Goal: Task Accomplishment & Management: Complete application form

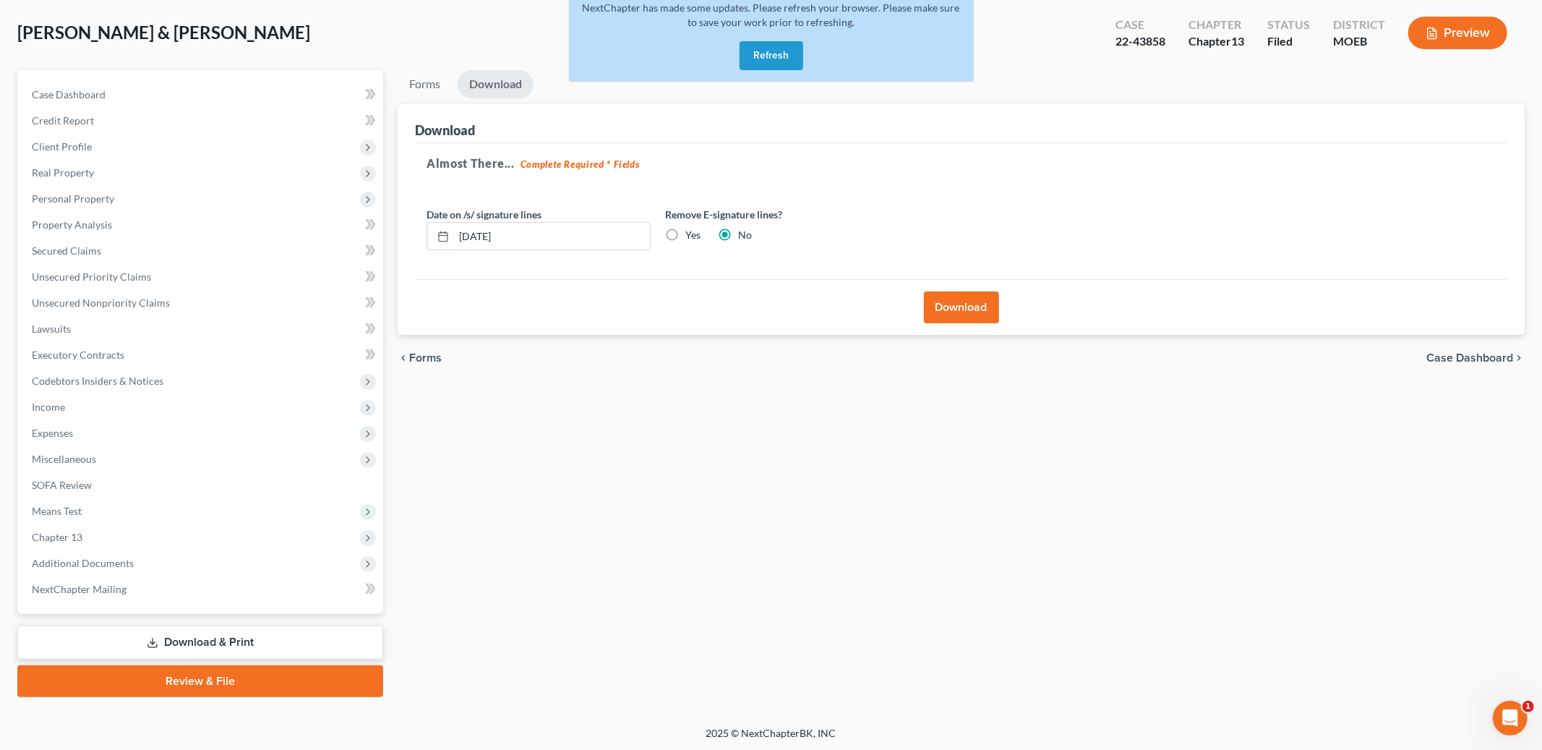
click at [768, 51] on button "Refresh" at bounding box center [772, 55] width 64 height 29
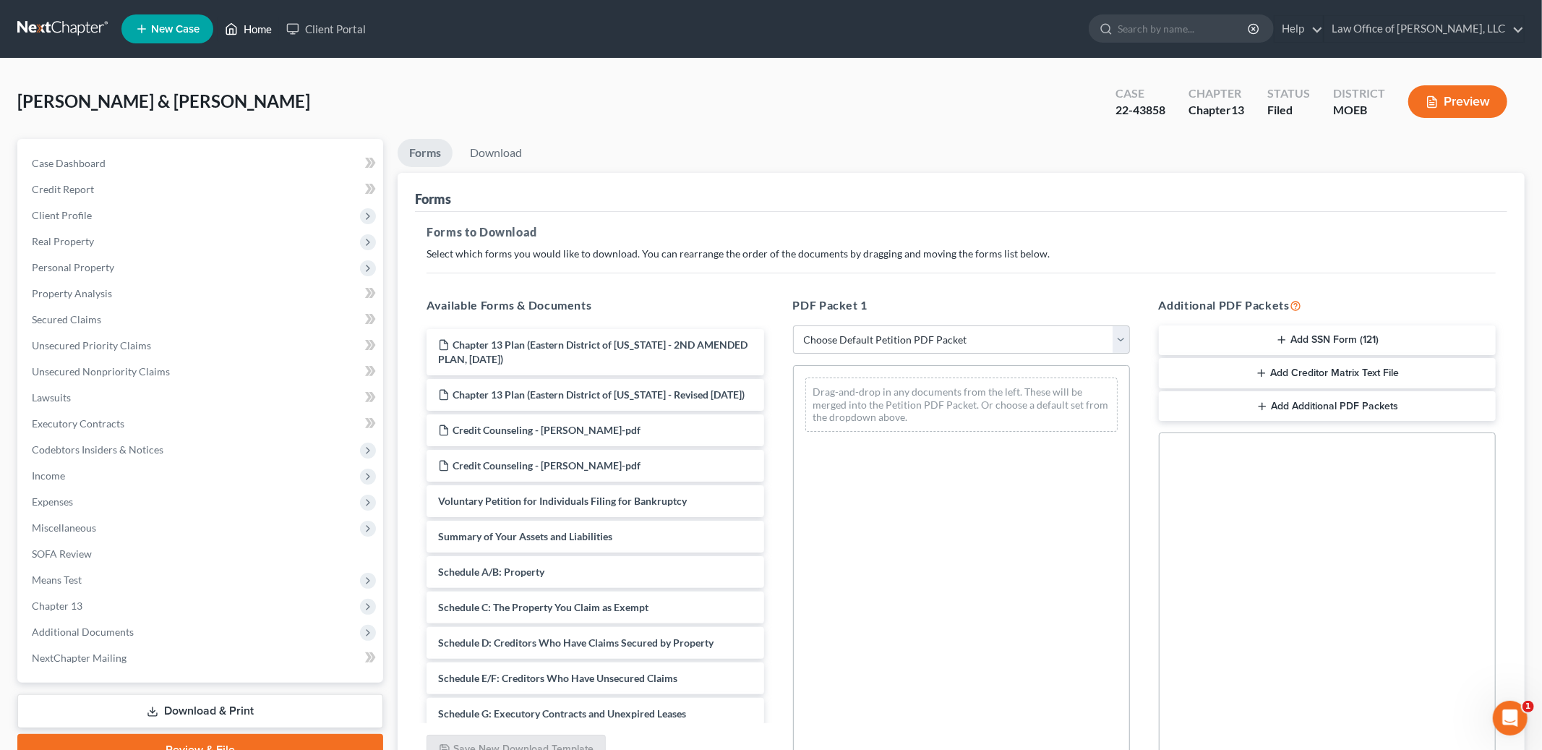
click at [260, 30] on link "Home" at bounding box center [248, 29] width 61 height 26
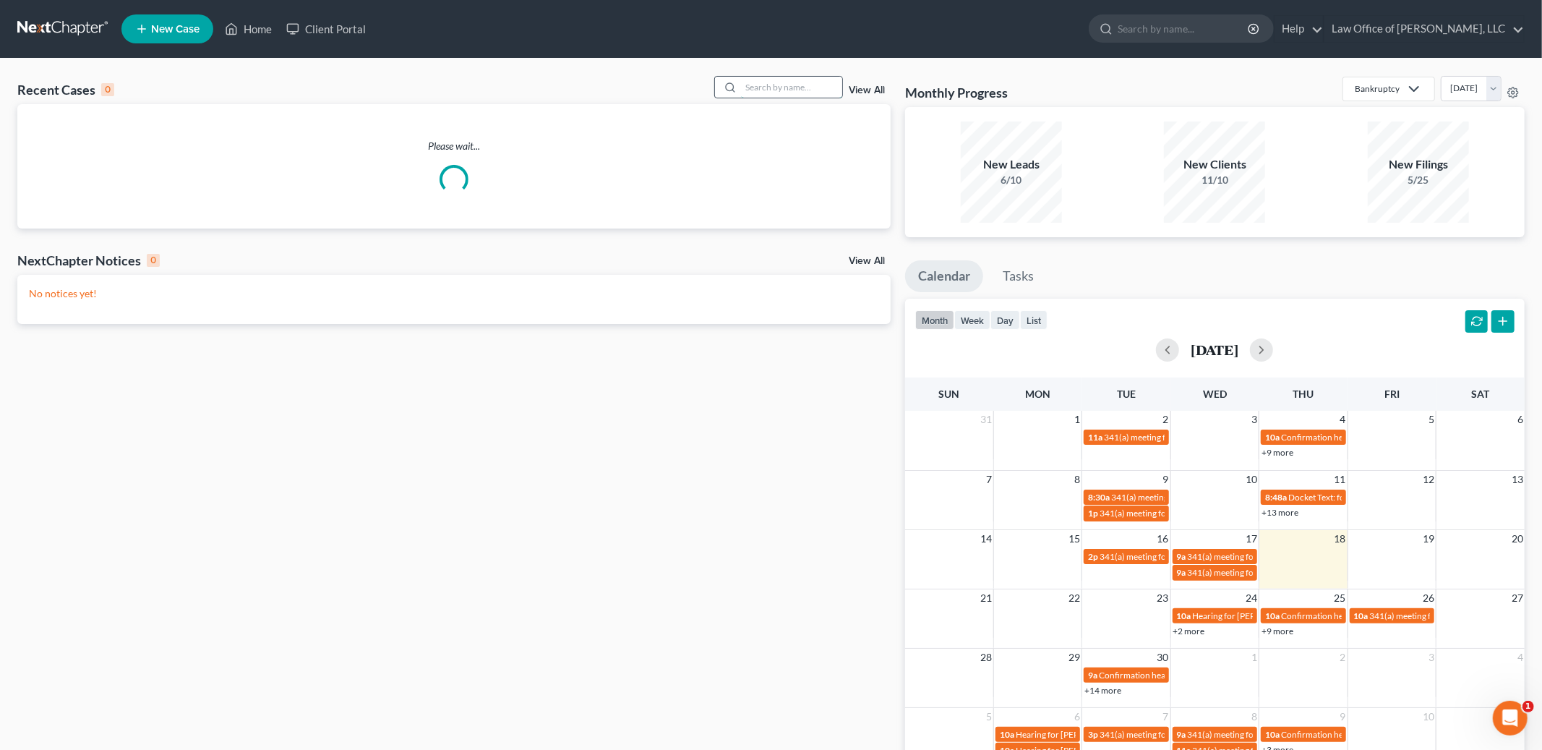
click at [791, 90] on input "search" at bounding box center [791, 87] width 101 height 21
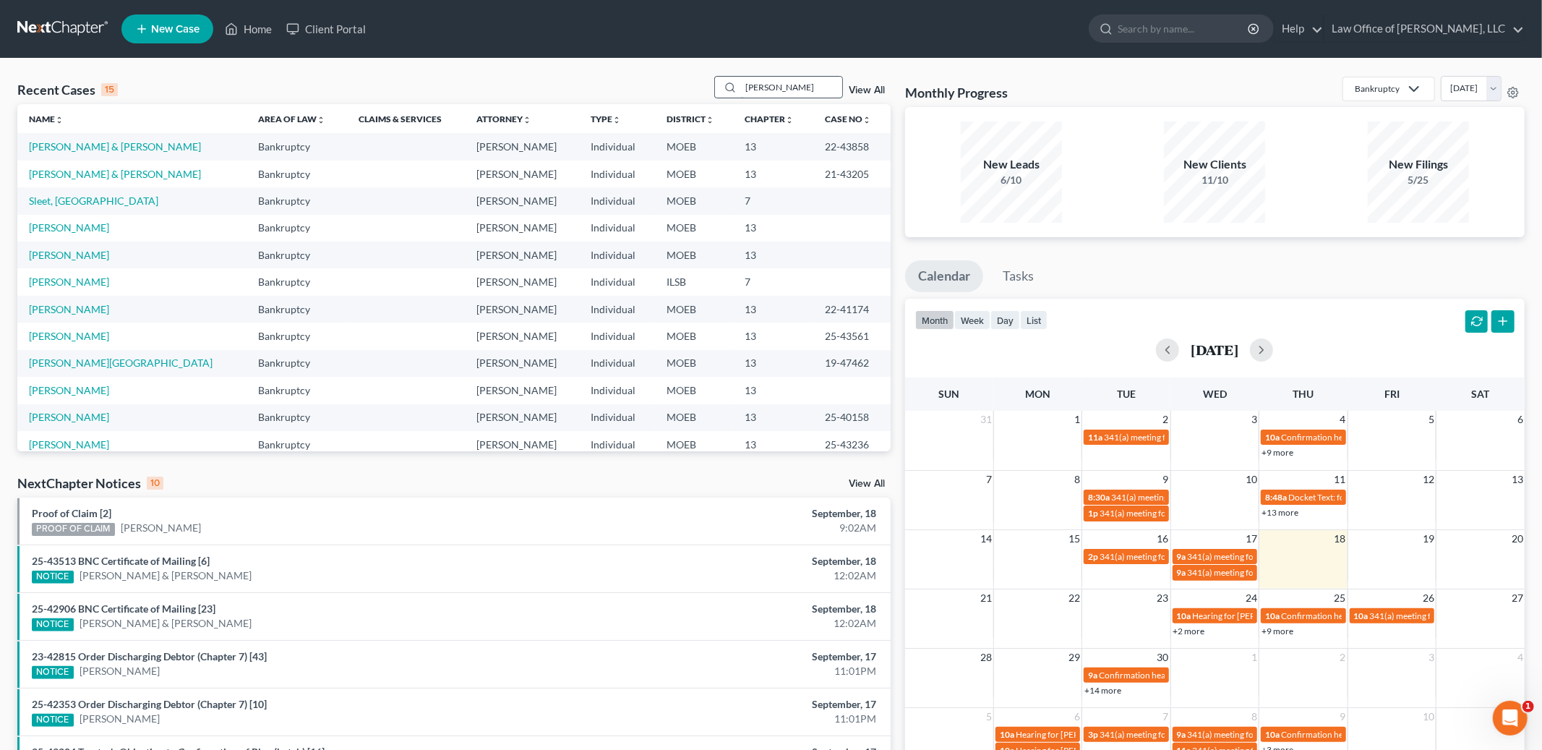
type input "[PERSON_NAME]"
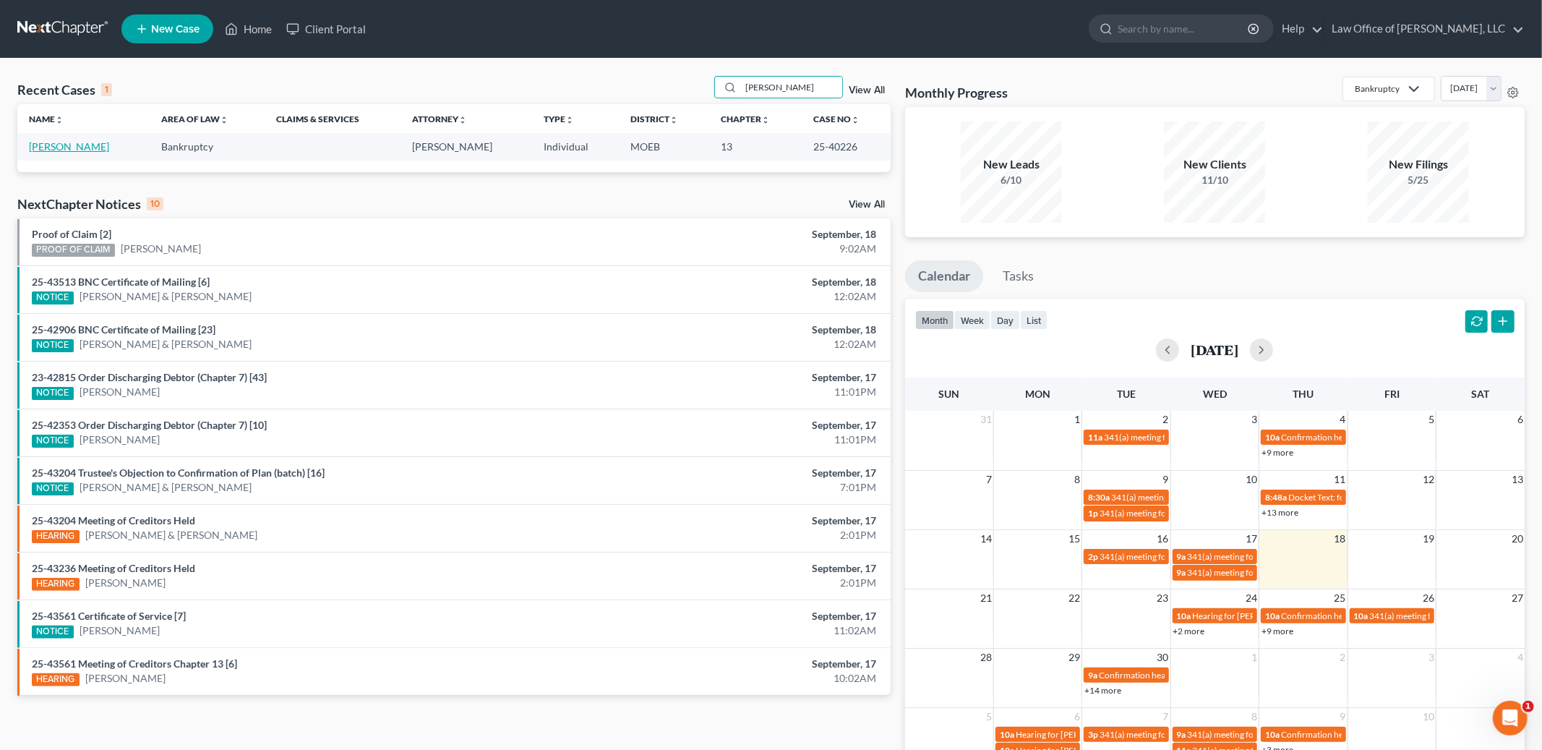
click at [59, 148] on link "[PERSON_NAME]" at bounding box center [69, 146] width 80 height 12
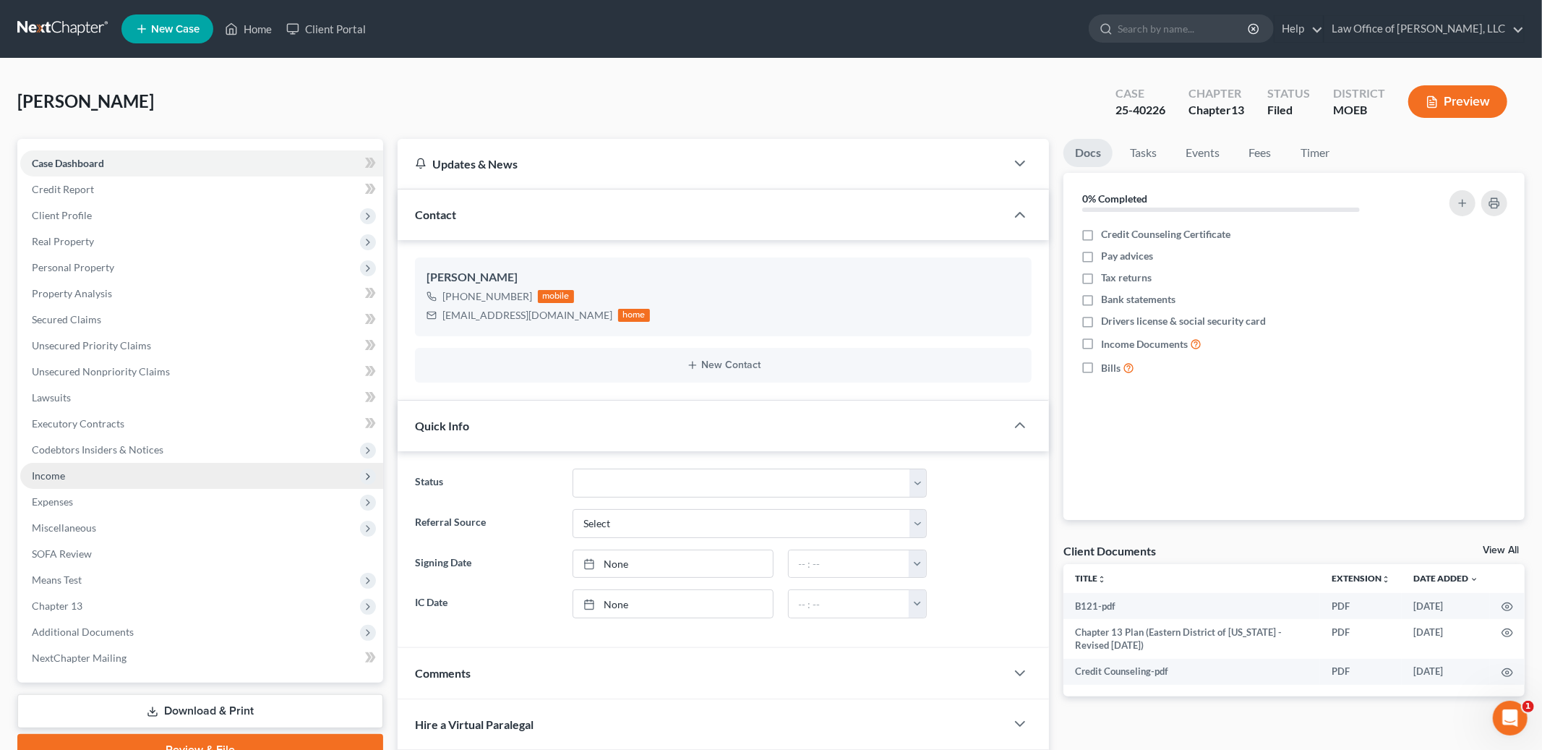
click at [75, 476] on span "Income" at bounding box center [201, 476] width 363 height 26
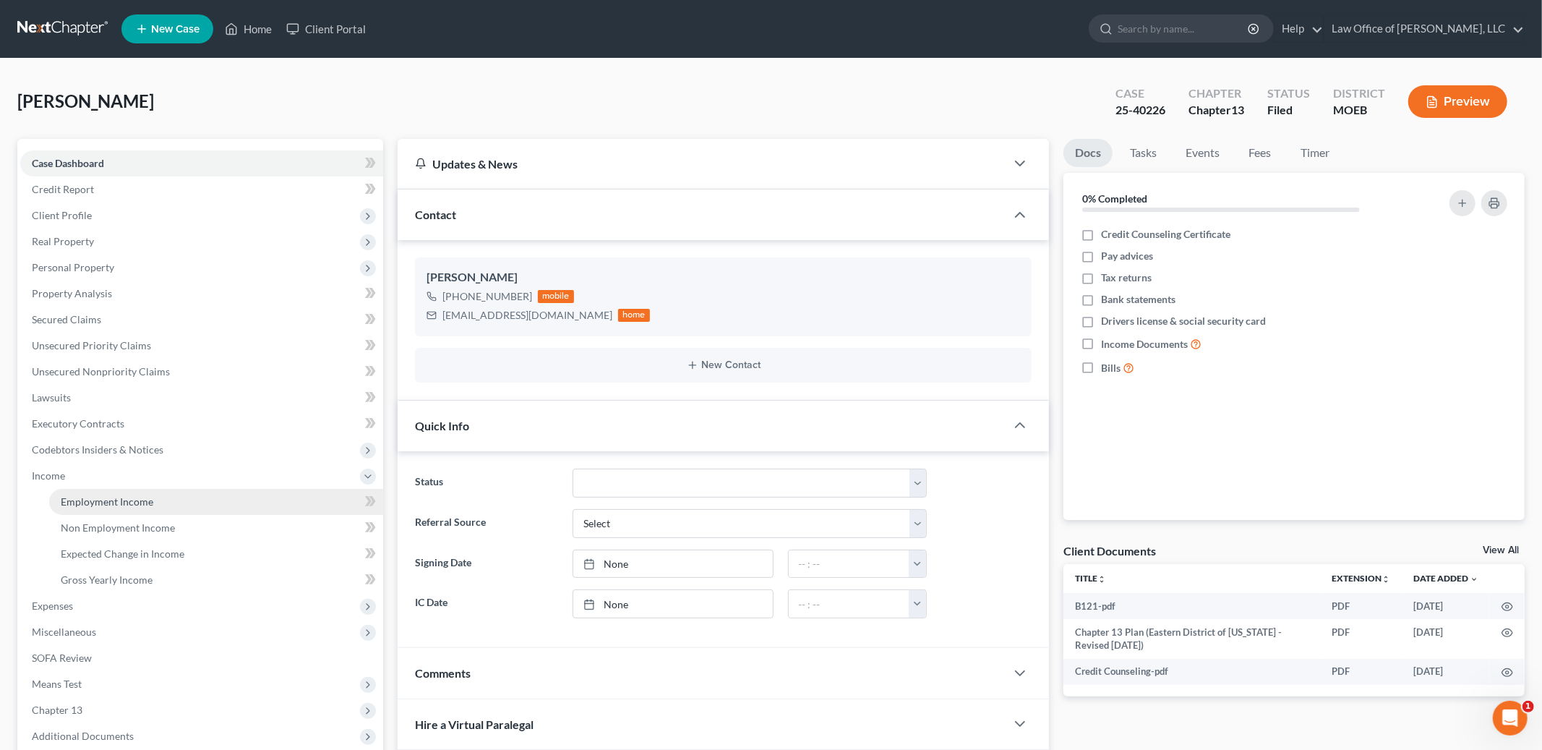
click at [80, 497] on span "Employment Income" at bounding box center [107, 501] width 93 height 12
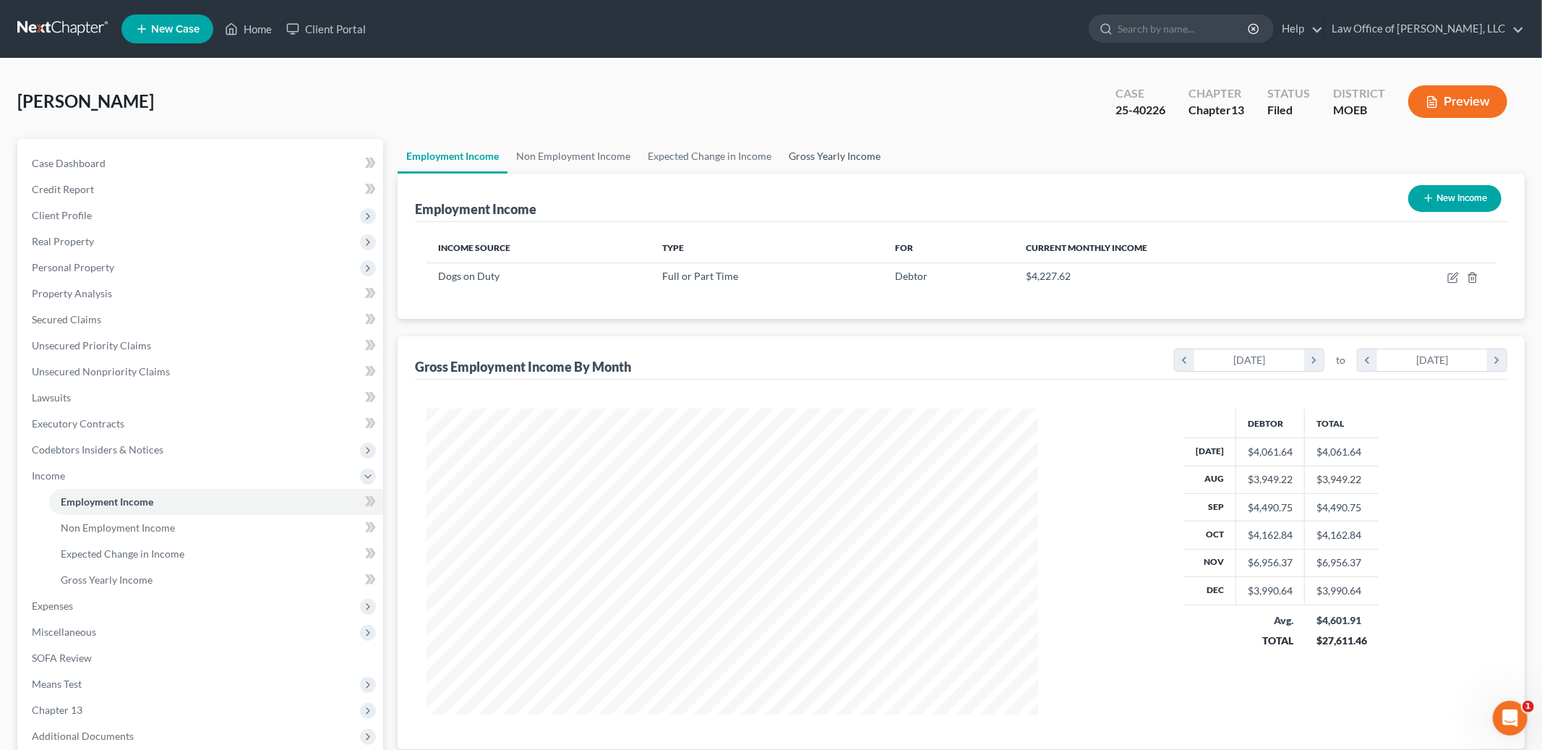
scroll to position [305, 640]
click at [1449, 276] on icon "button" at bounding box center [1453, 278] width 12 height 12
select select "0"
select select "26"
select select "2"
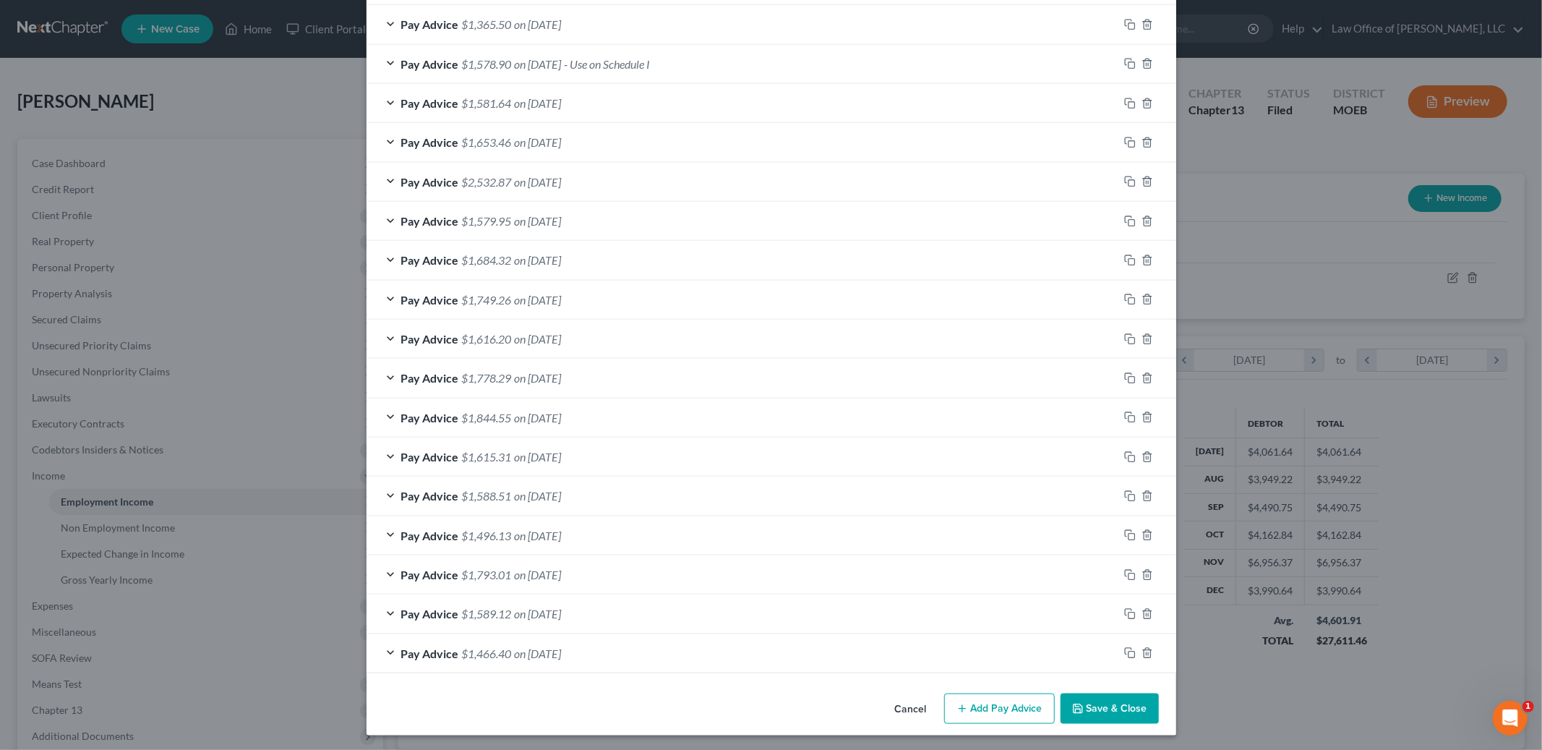
scroll to position [1145, 0]
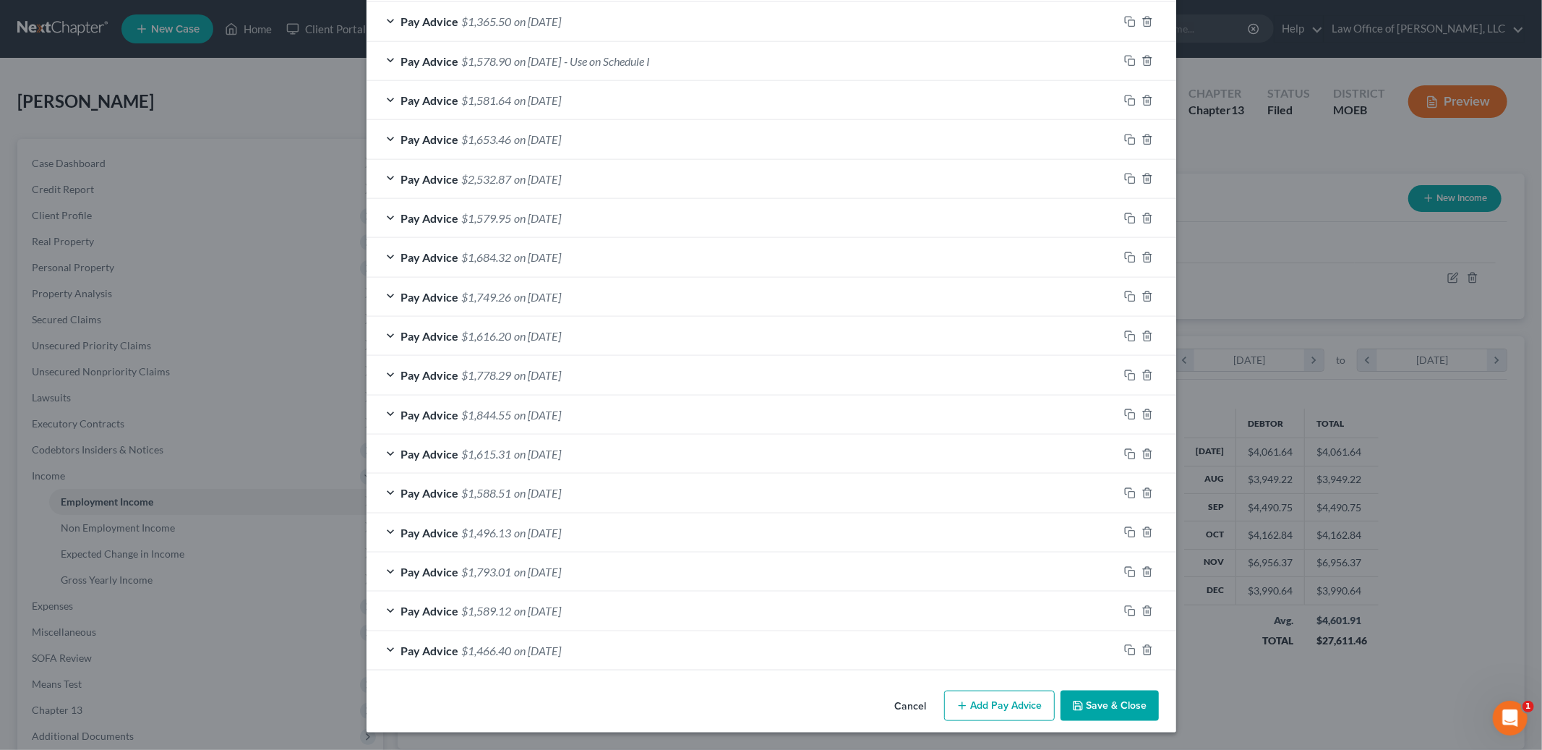
click at [1081, 706] on icon "button" at bounding box center [1078, 706] width 12 height 12
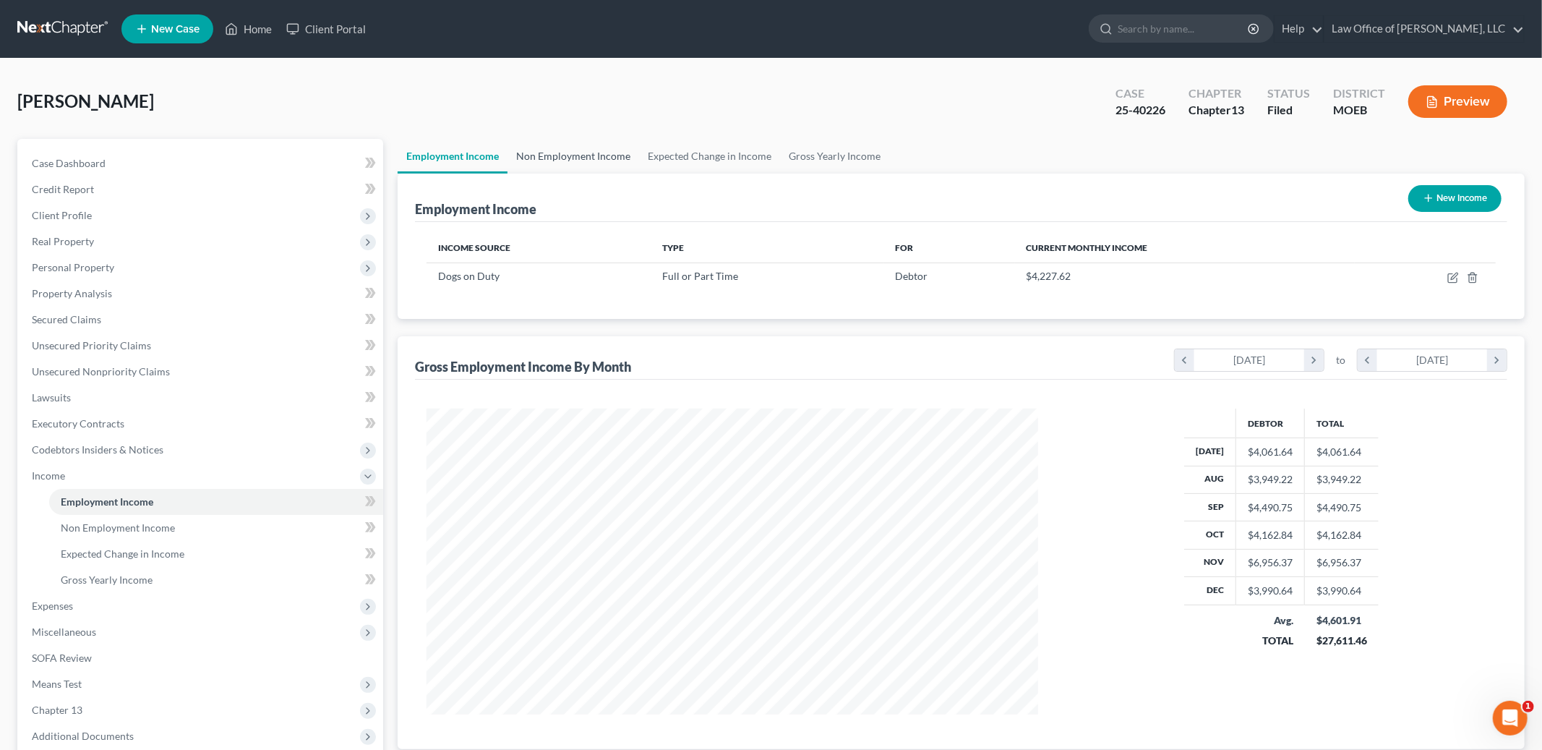
click at [560, 150] on link "Non Employment Income" at bounding box center [573, 156] width 132 height 35
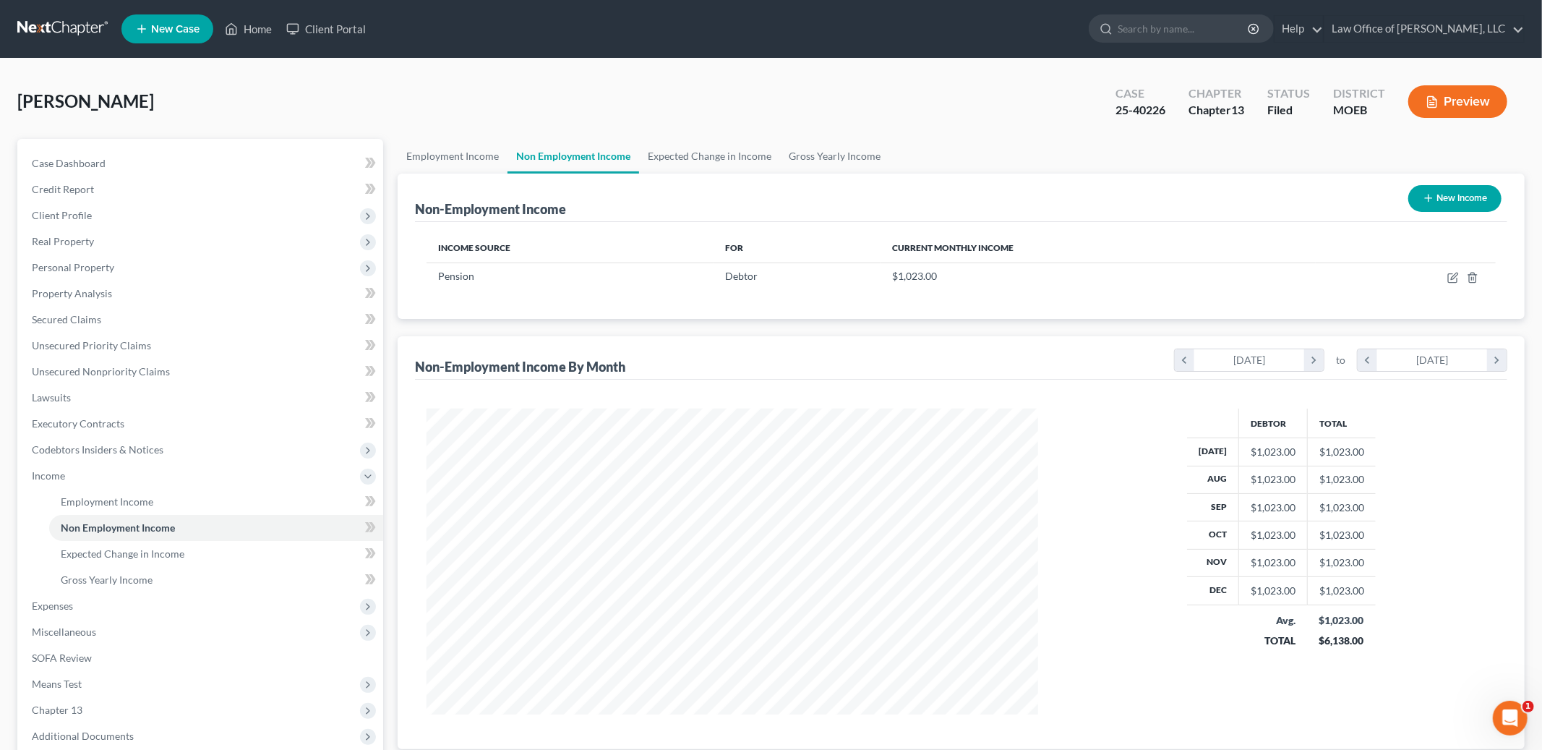
scroll to position [305, 640]
click at [713, 155] on link "Expected Change in Income" at bounding box center [709, 156] width 141 height 35
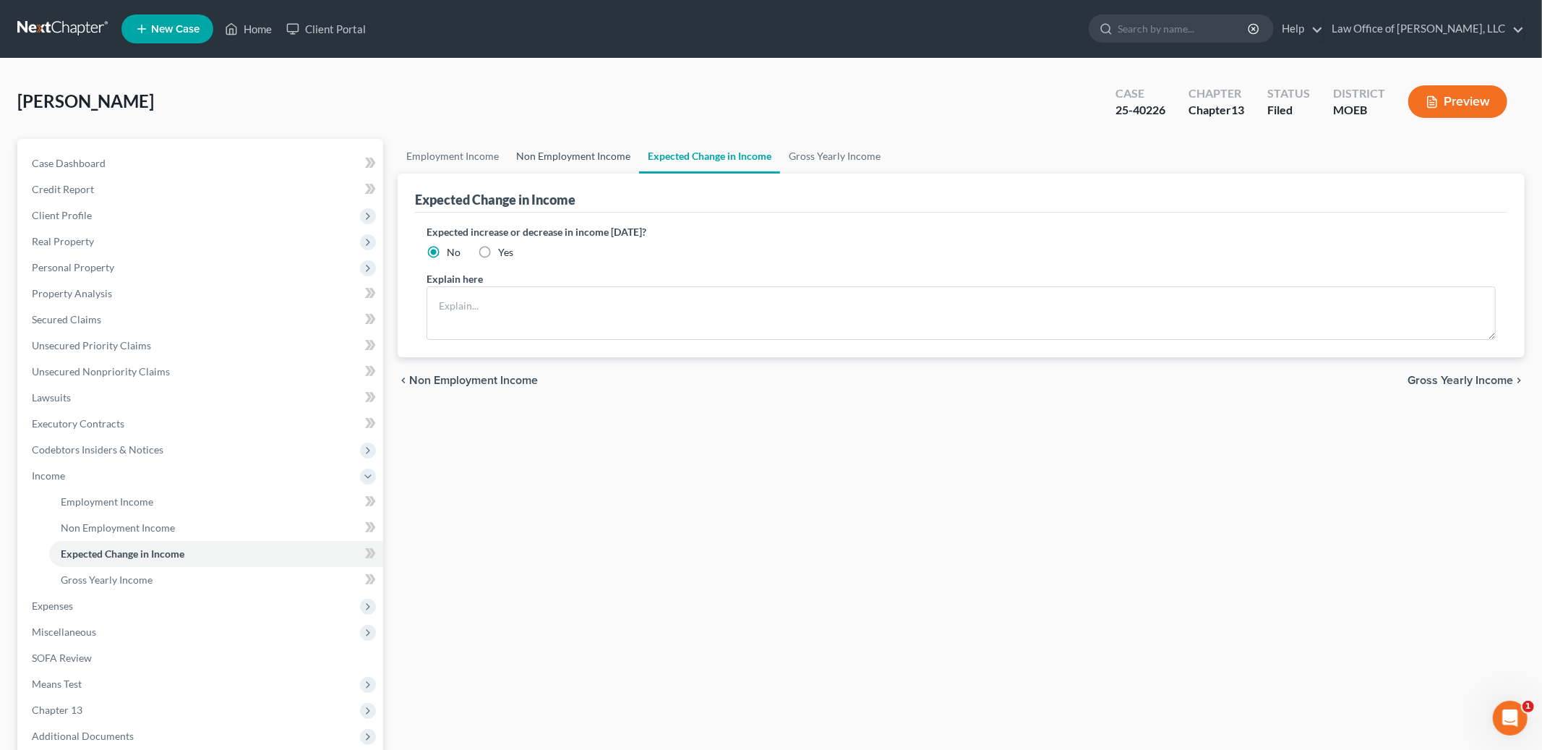
click at [581, 154] on link "Non Employment Income" at bounding box center [573, 156] width 132 height 35
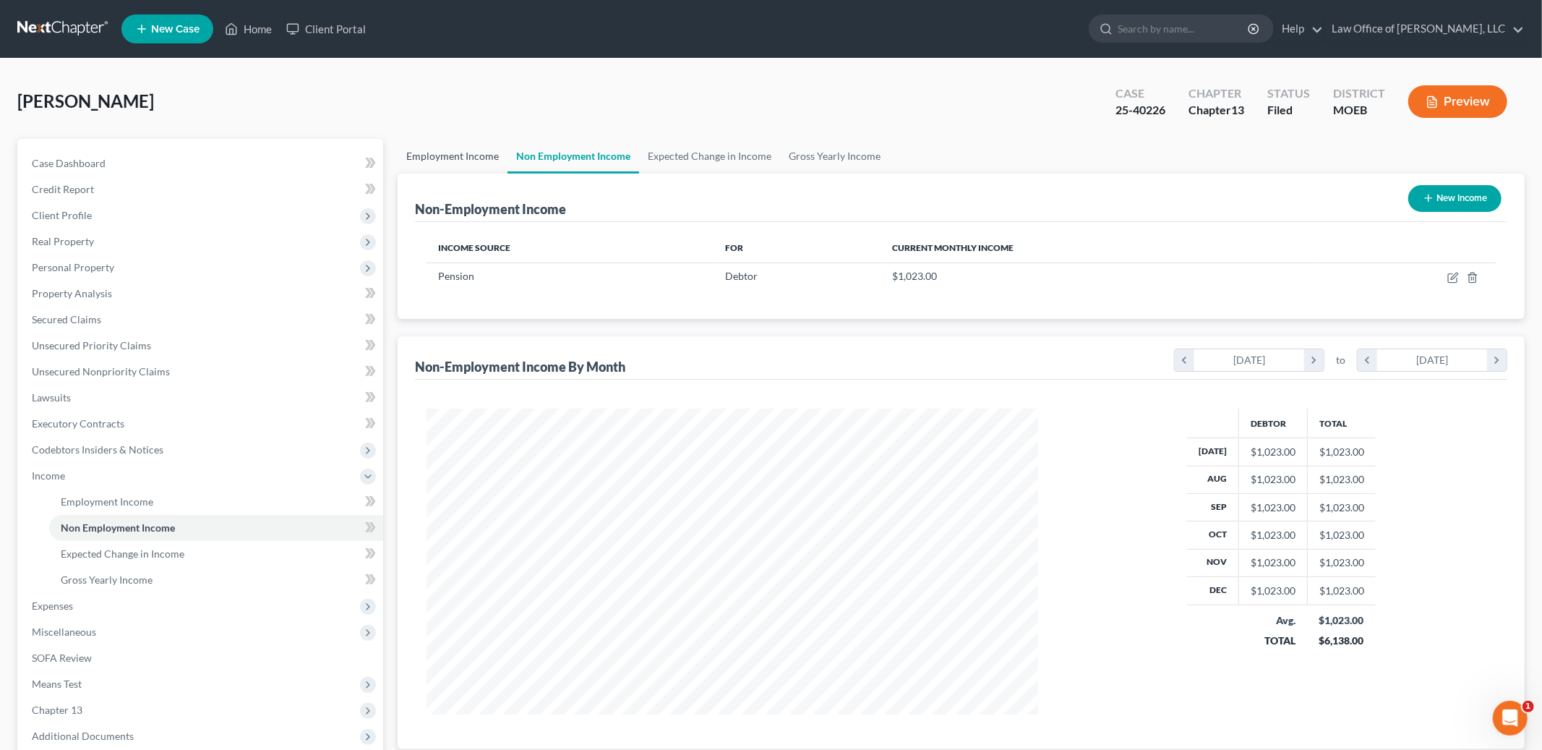
scroll to position [305, 640]
click at [463, 153] on link "Employment Income" at bounding box center [453, 156] width 110 height 35
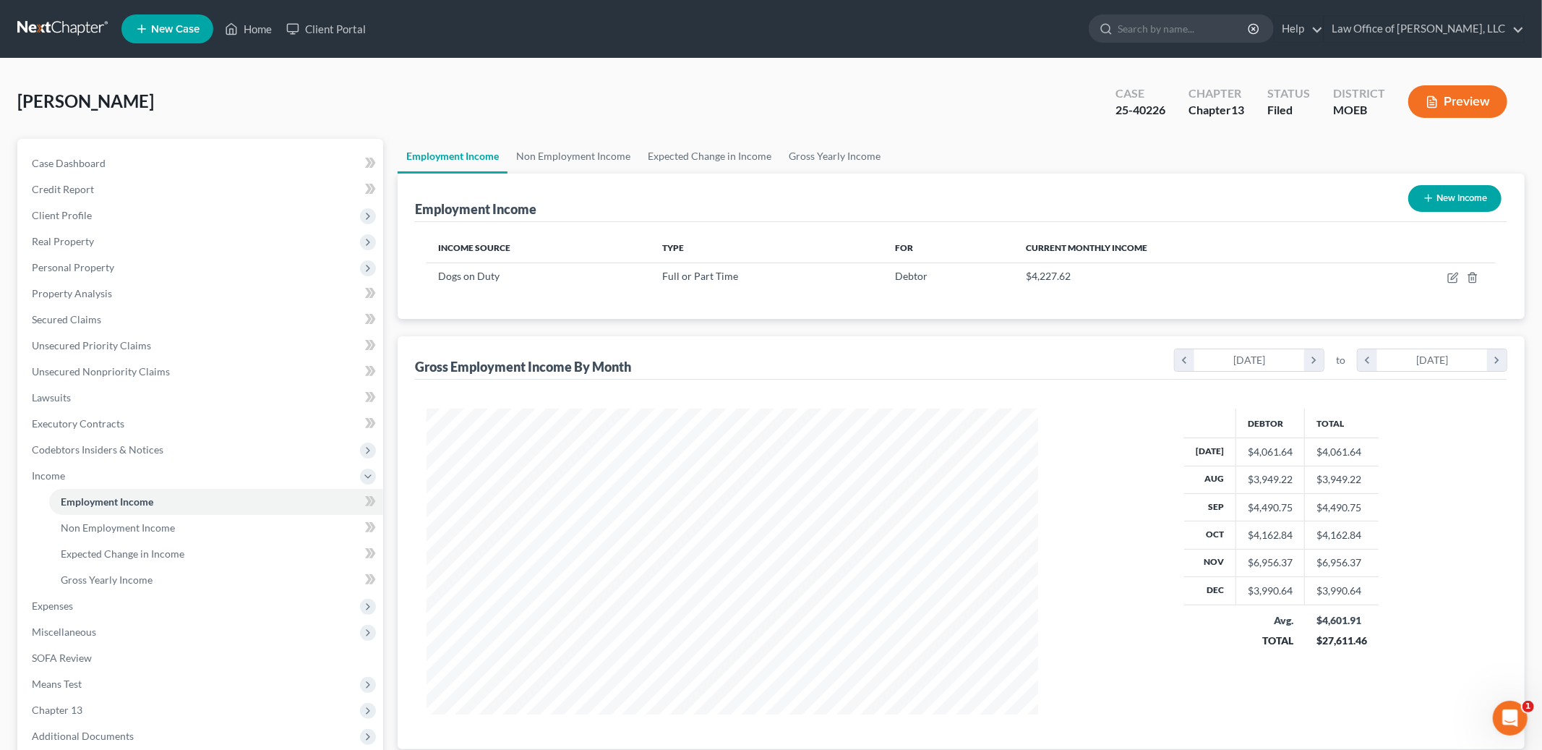
scroll to position [305, 640]
click at [1455, 280] on icon "button" at bounding box center [1453, 278] width 12 height 12
select select "0"
select select "26"
select select "2"
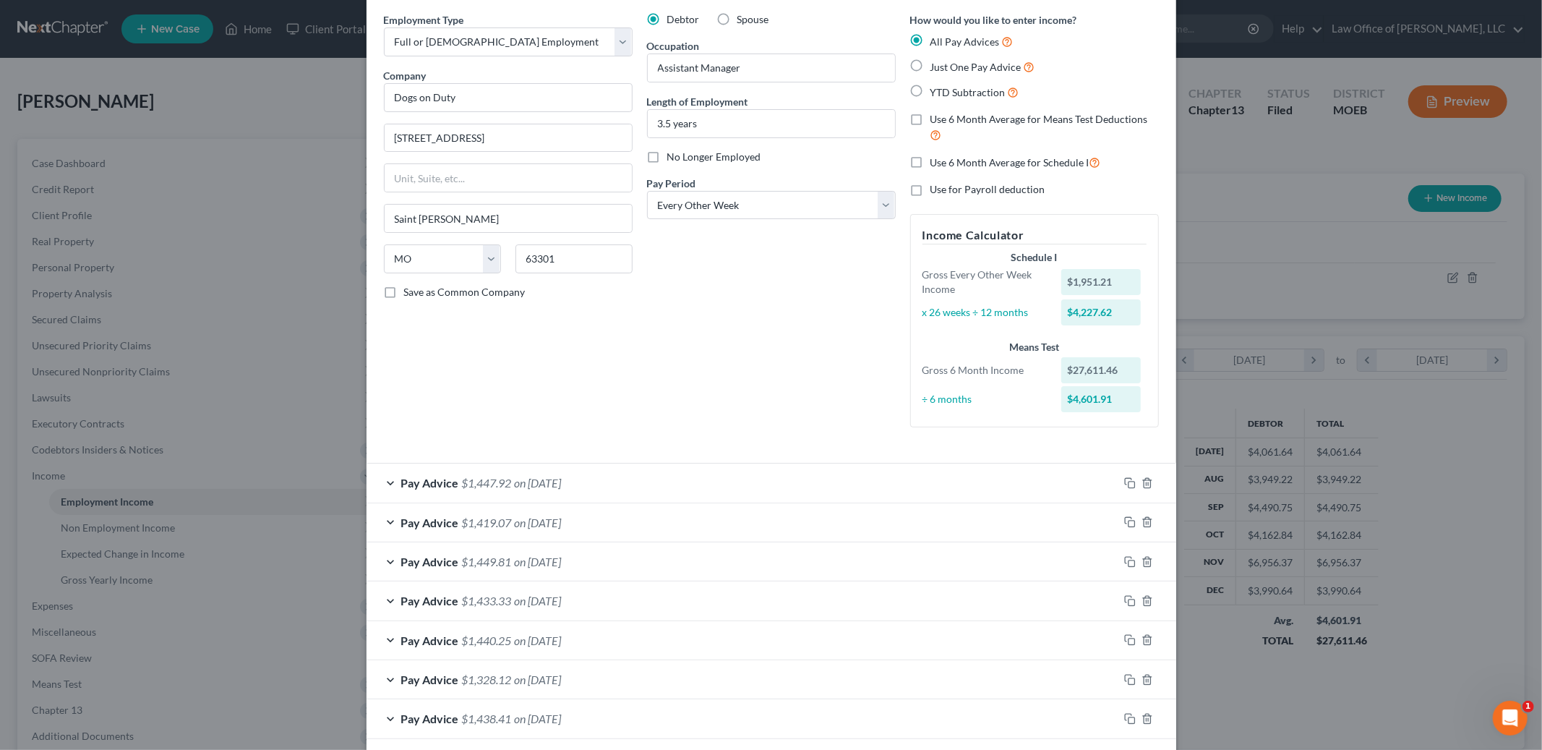
scroll to position [0, 0]
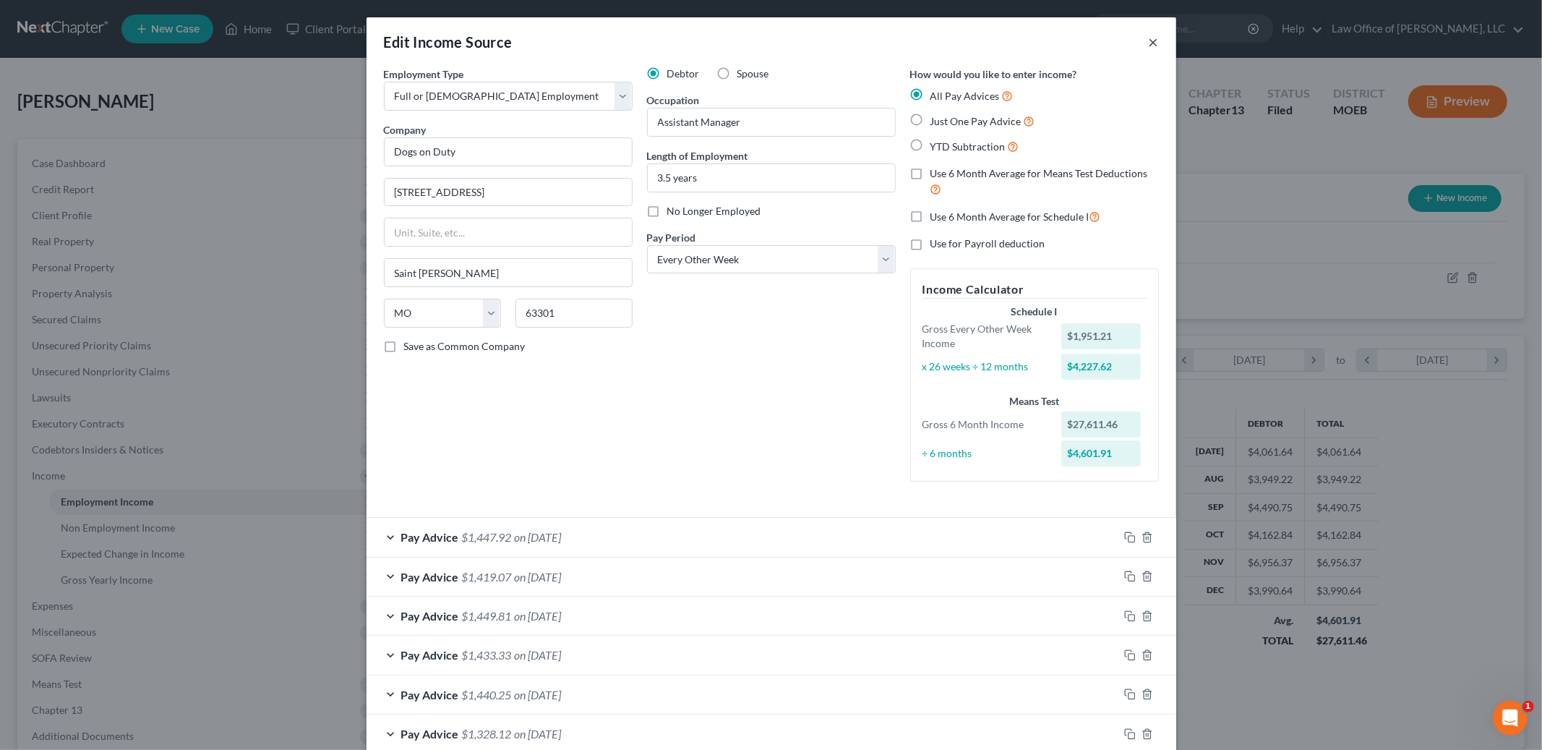
click at [1157, 42] on button "×" at bounding box center [1154, 41] width 10 height 17
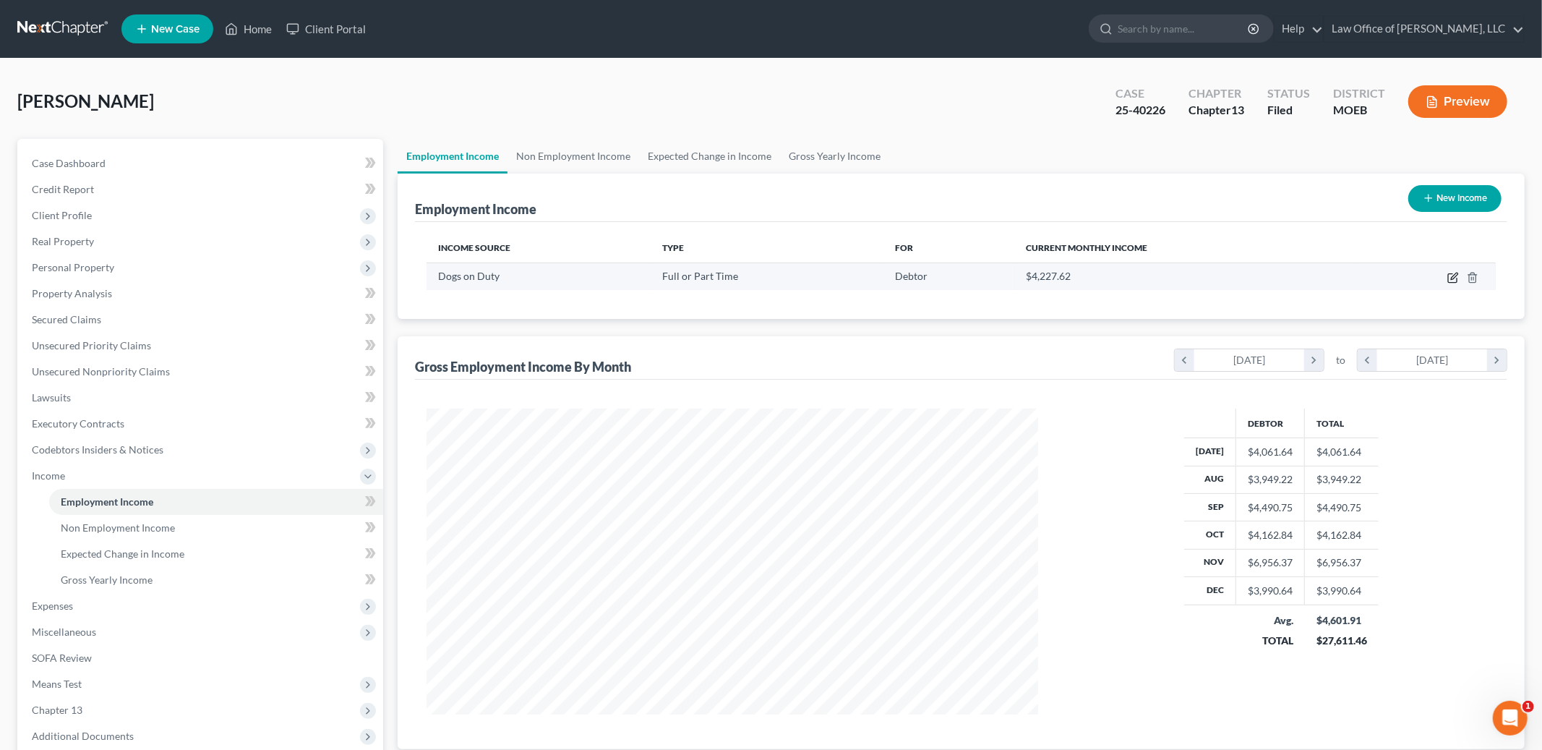
click at [1455, 274] on icon "button" at bounding box center [1453, 278] width 12 height 12
select select "0"
select select "26"
select select "2"
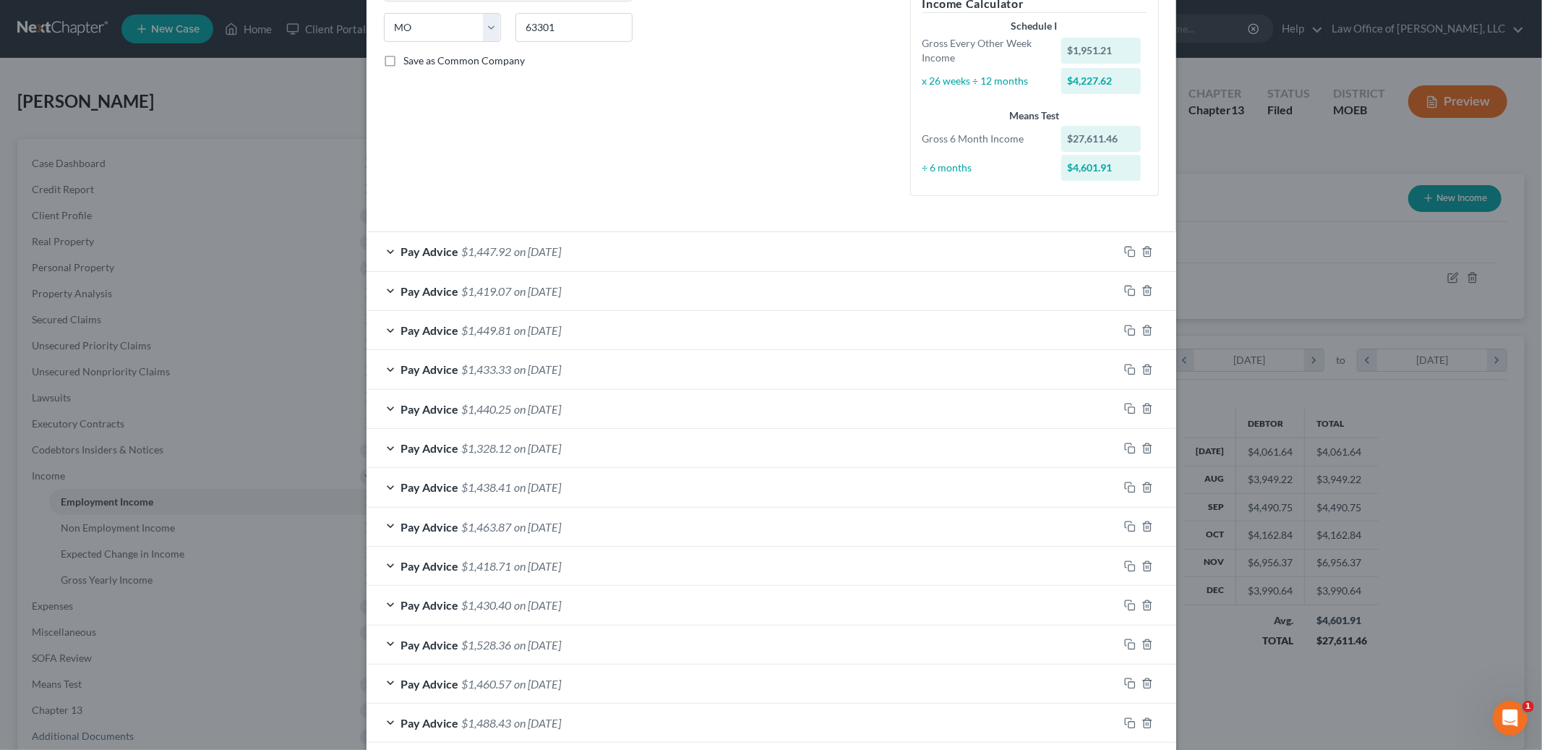
scroll to position [284, 0]
click at [518, 257] on span "on [DATE]" at bounding box center [538, 253] width 47 height 14
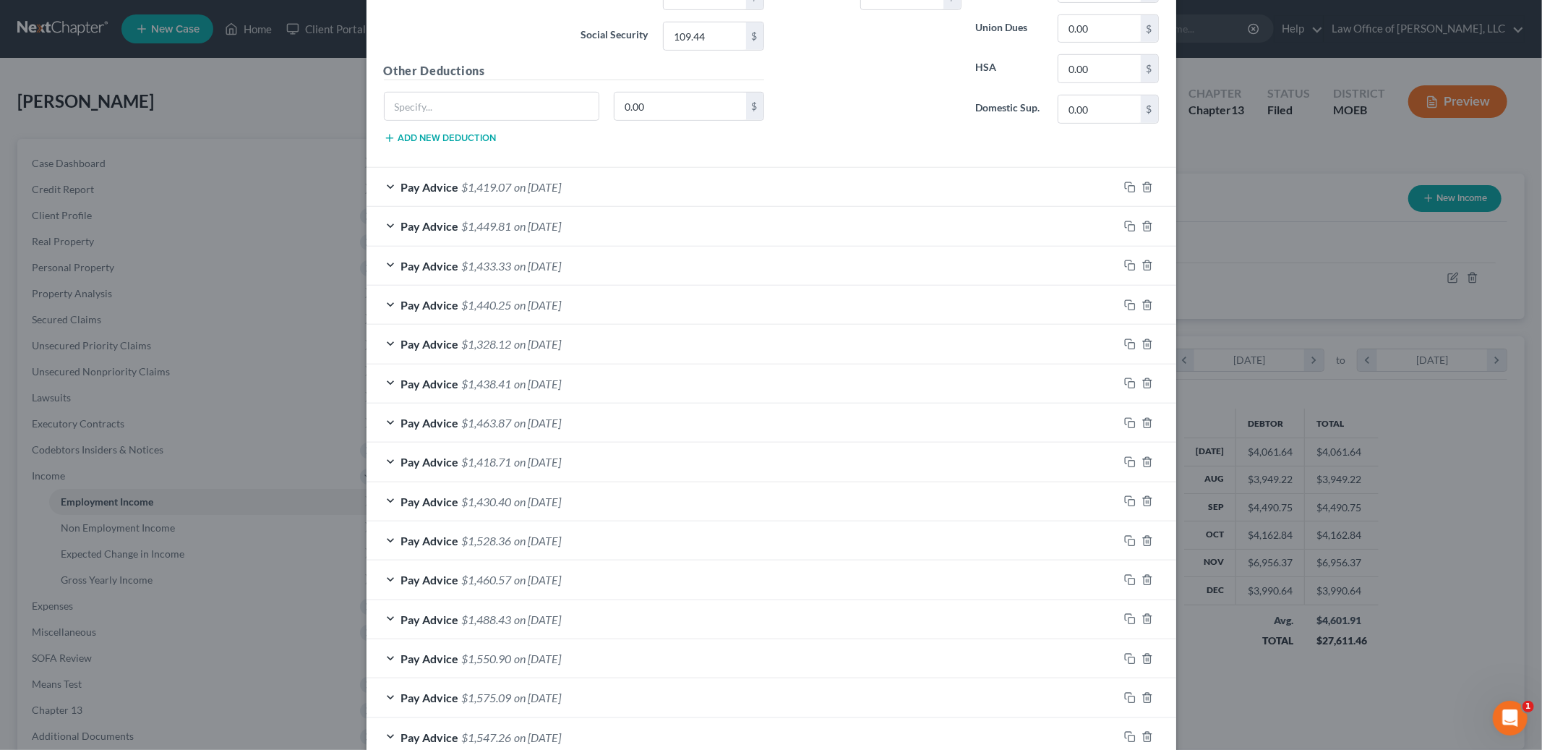
scroll to position [0, 0]
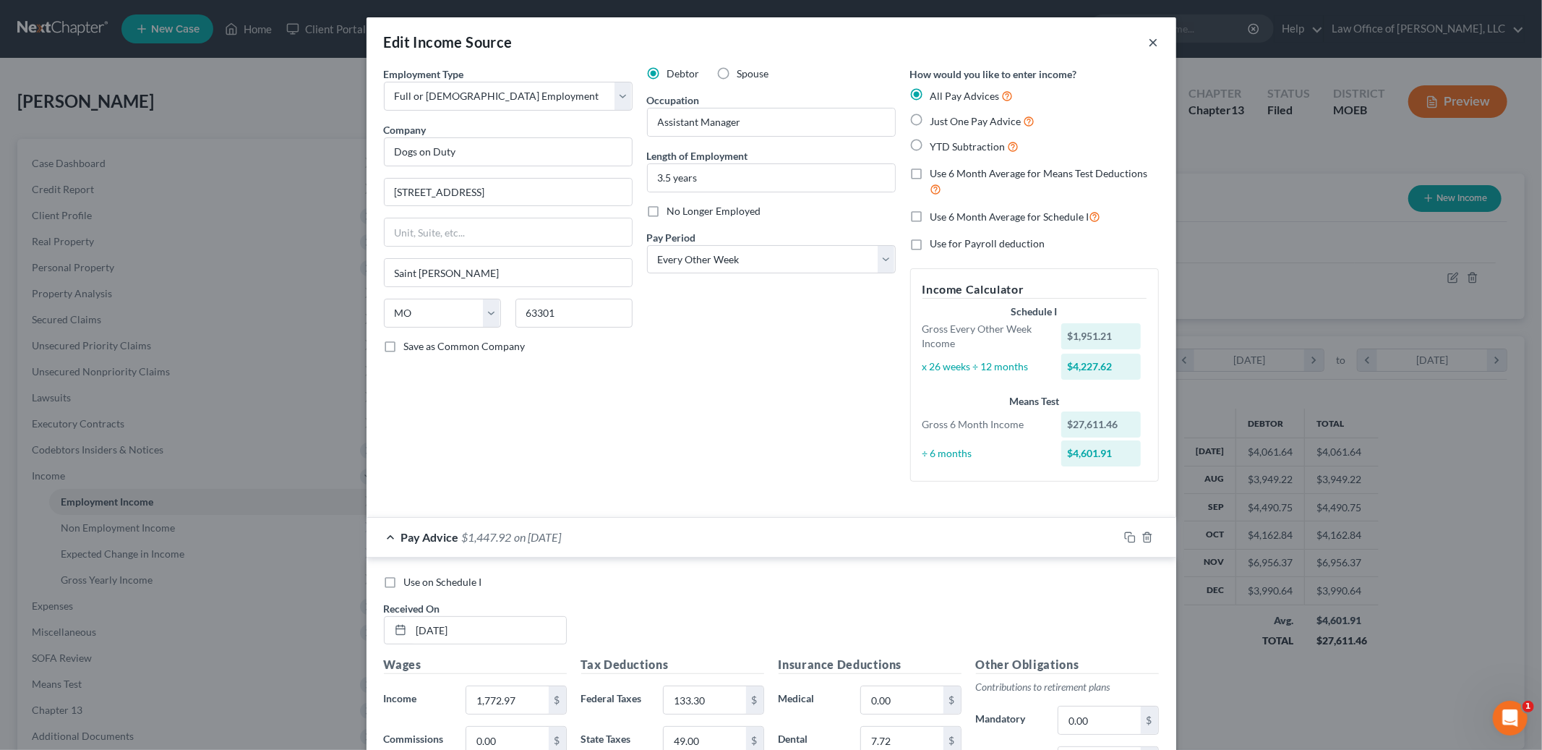
click at [1152, 37] on button "×" at bounding box center [1154, 41] width 10 height 17
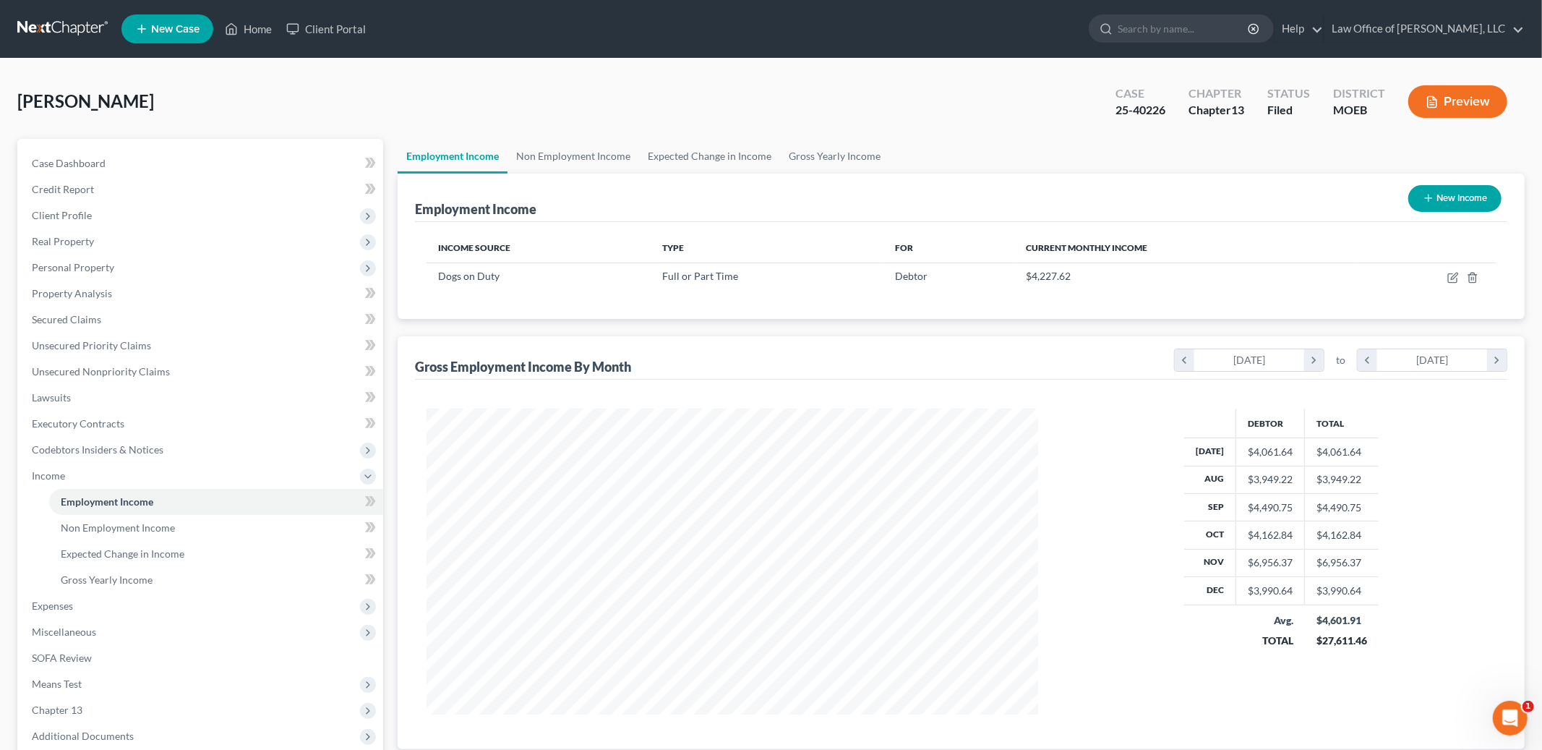
scroll to position [172, 0]
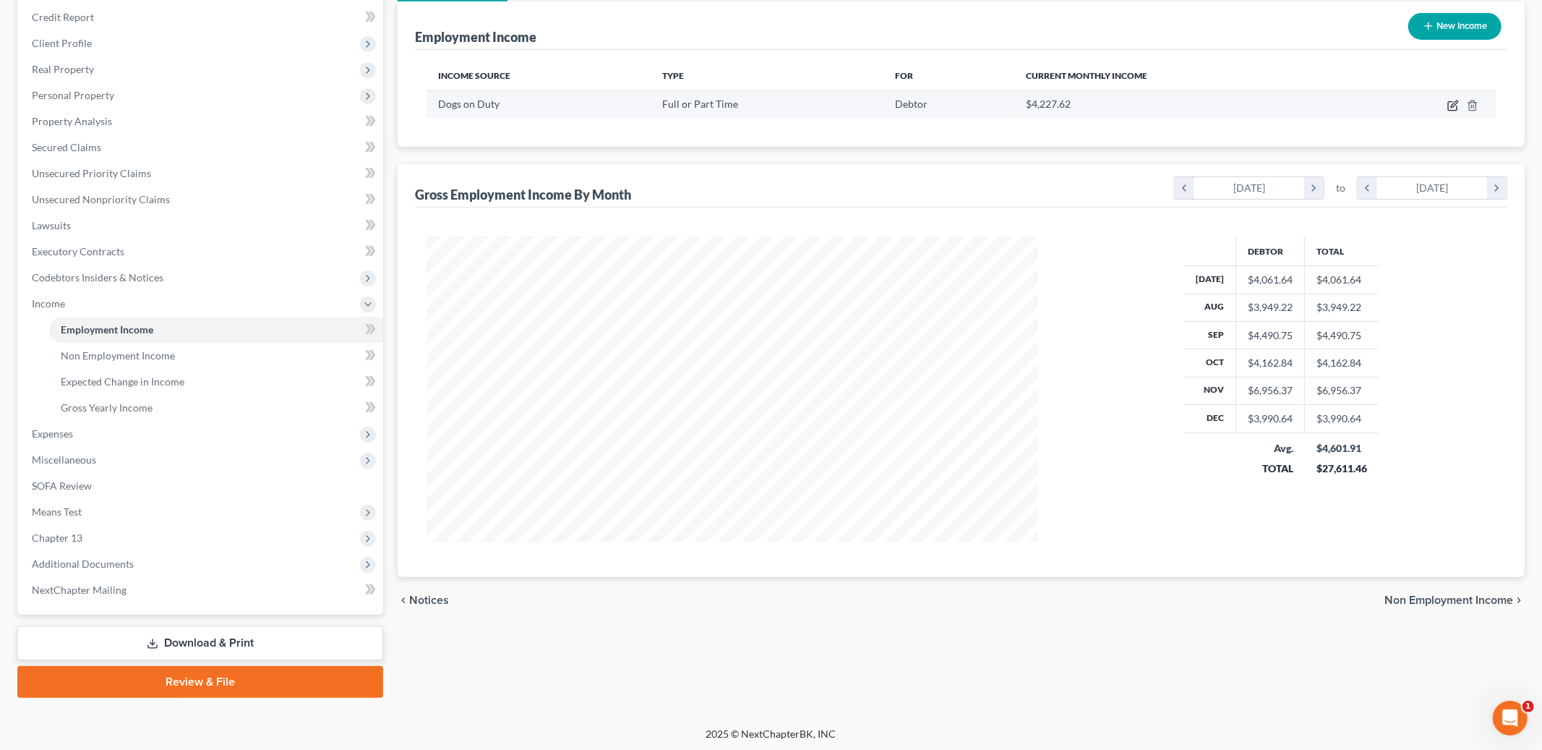
click at [1452, 103] on icon "button" at bounding box center [1453, 106] width 12 height 12
select select "0"
select select "26"
select select "2"
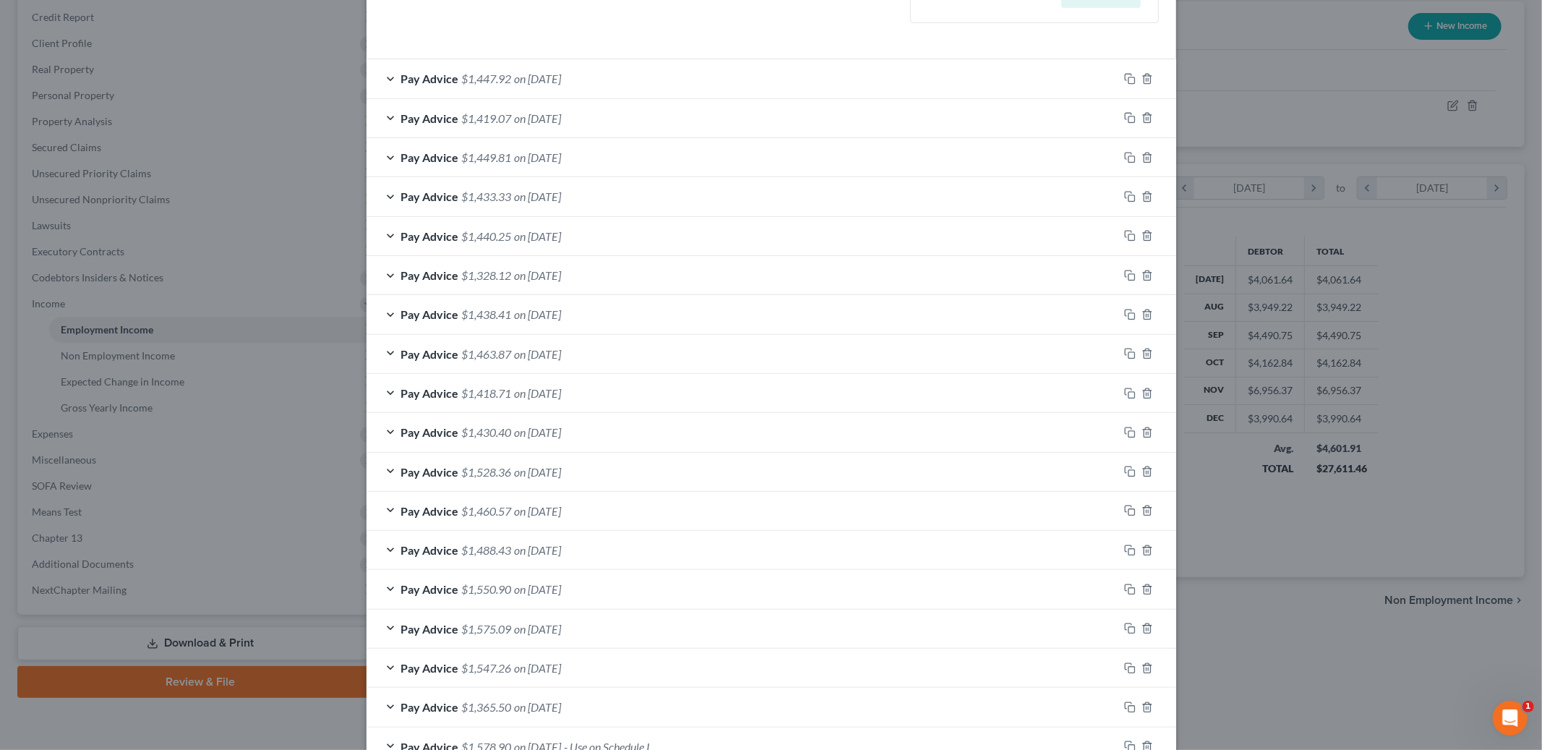
scroll to position [454, 0]
click at [558, 202] on span "on [DATE]" at bounding box center [538, 201] width 47 height 14
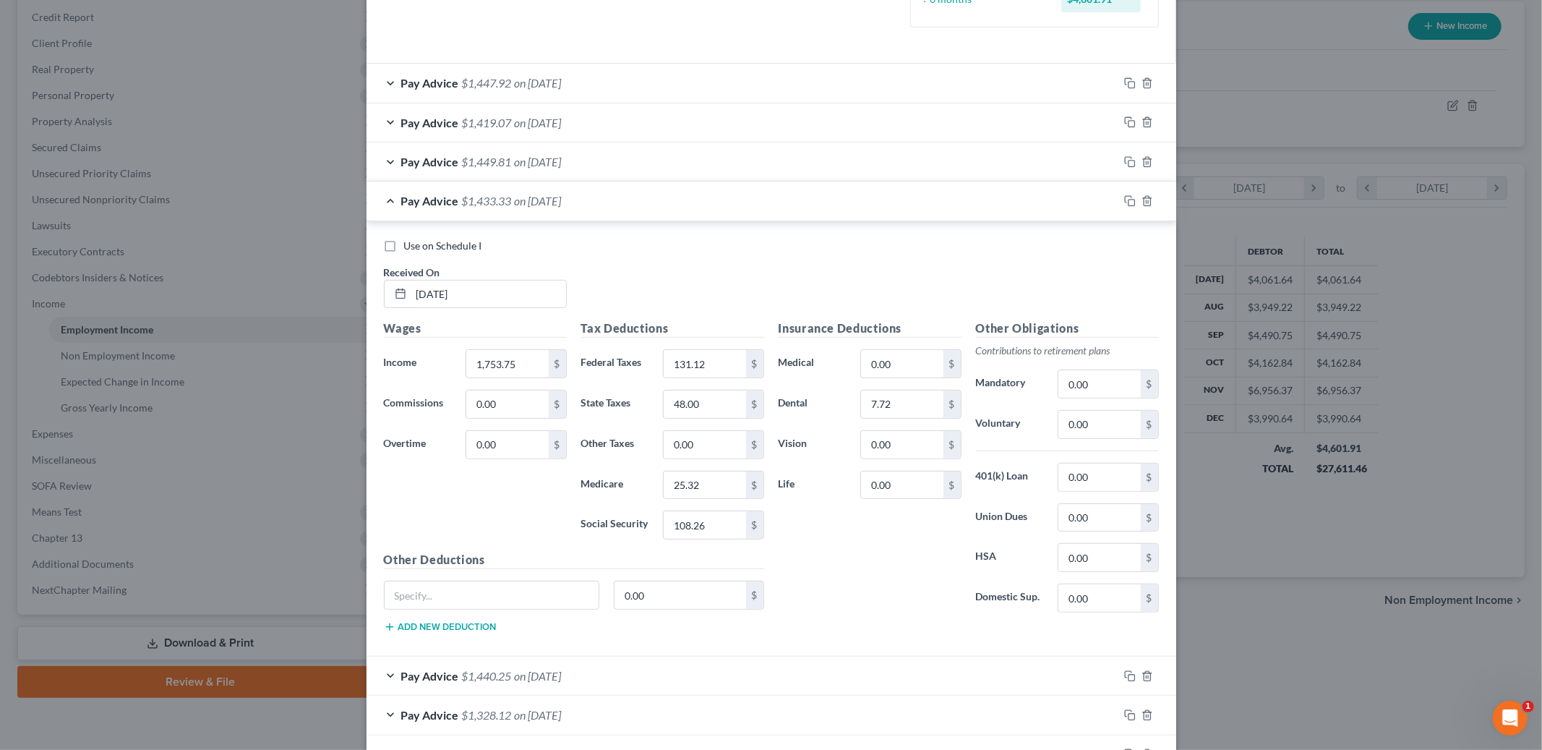
click at [404, 252] on label "Use on Schedule I" at bounding box center [443, 246] width 78 height 14
click at [410, 248] on input "Use on Schedule I" at bounding box center [414, 243] width 9 height 9
checkbox input "true"
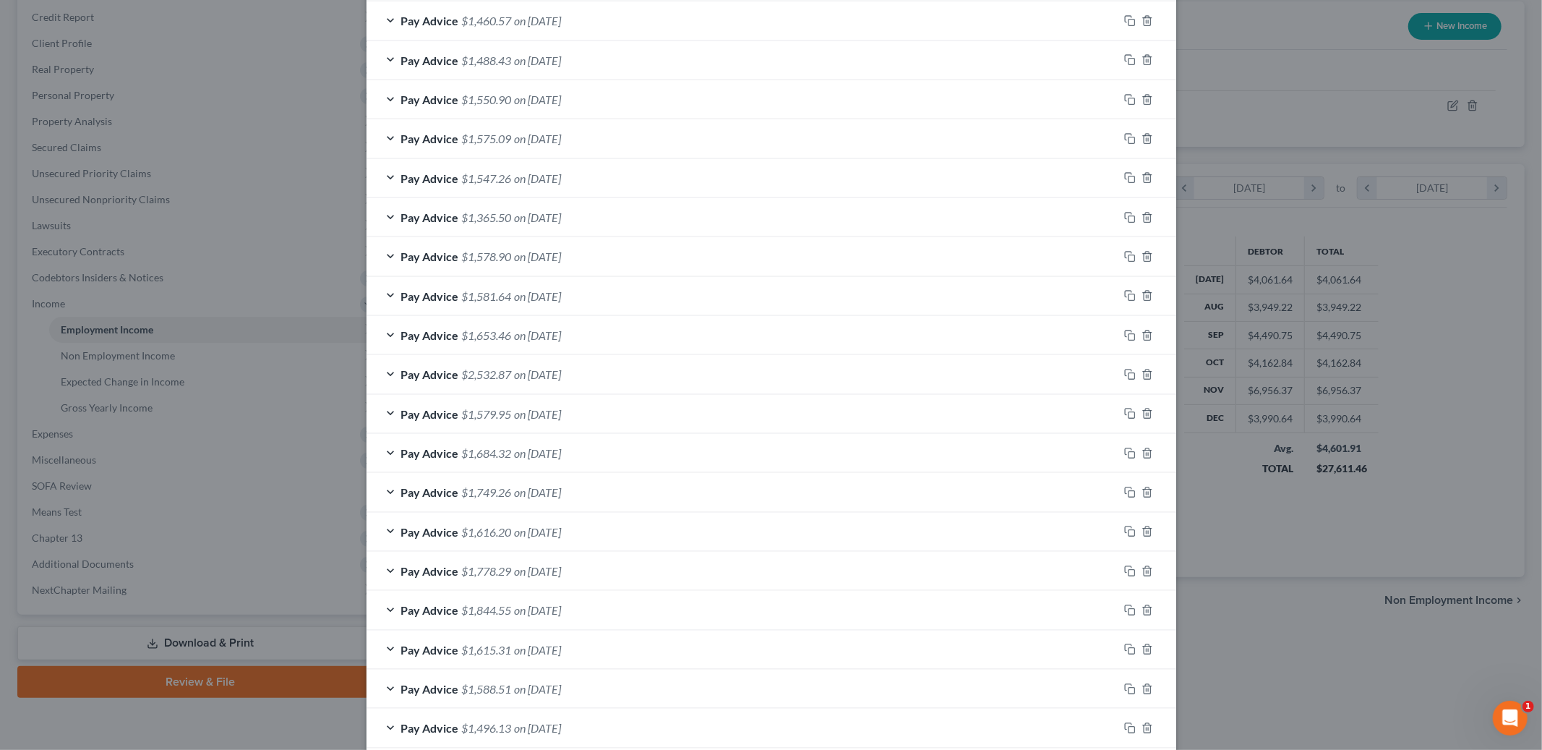
scroll to position [1582, 0]
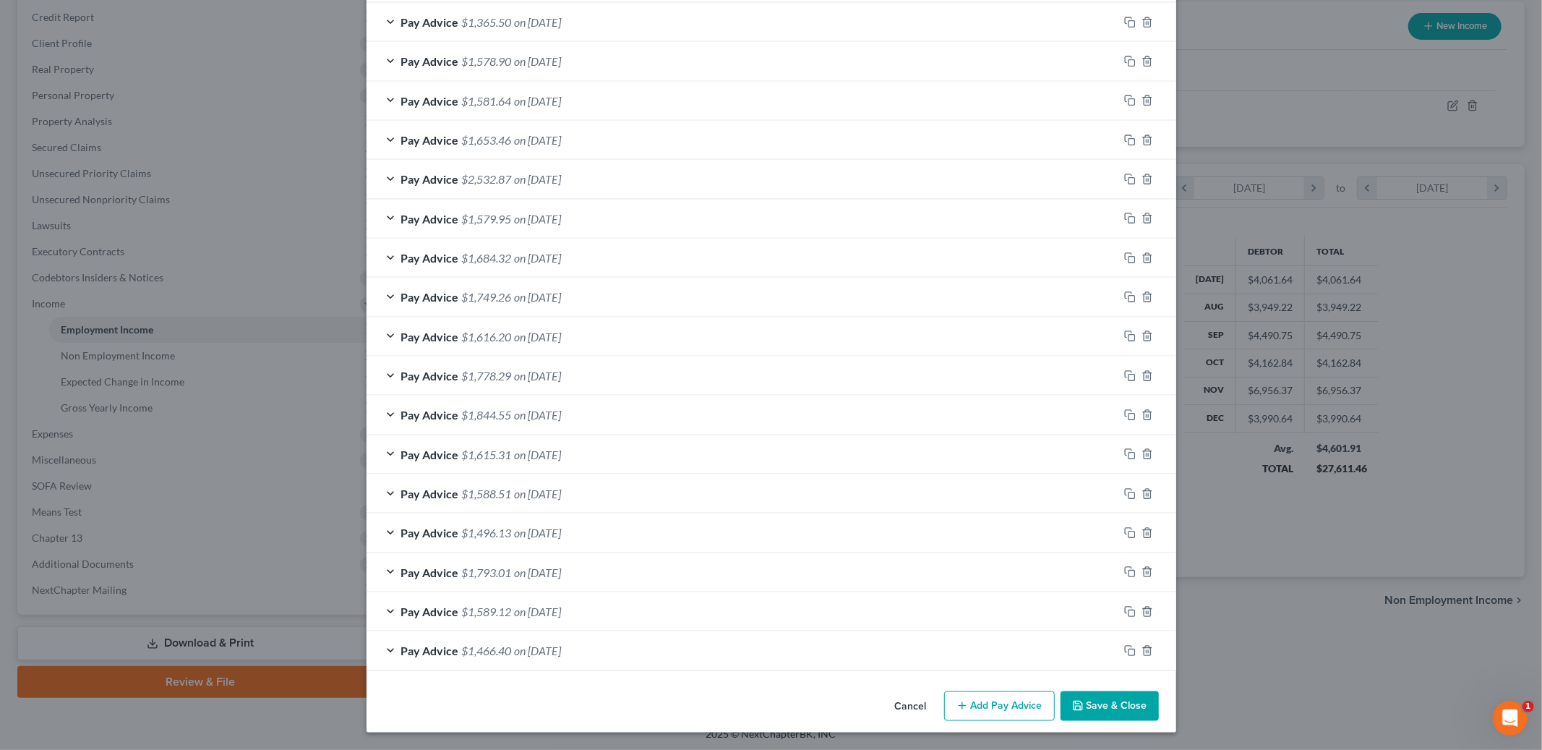
click at [1117, 700] on button "Save & Close" at bounding box center [1109, 706] width 98 height 30
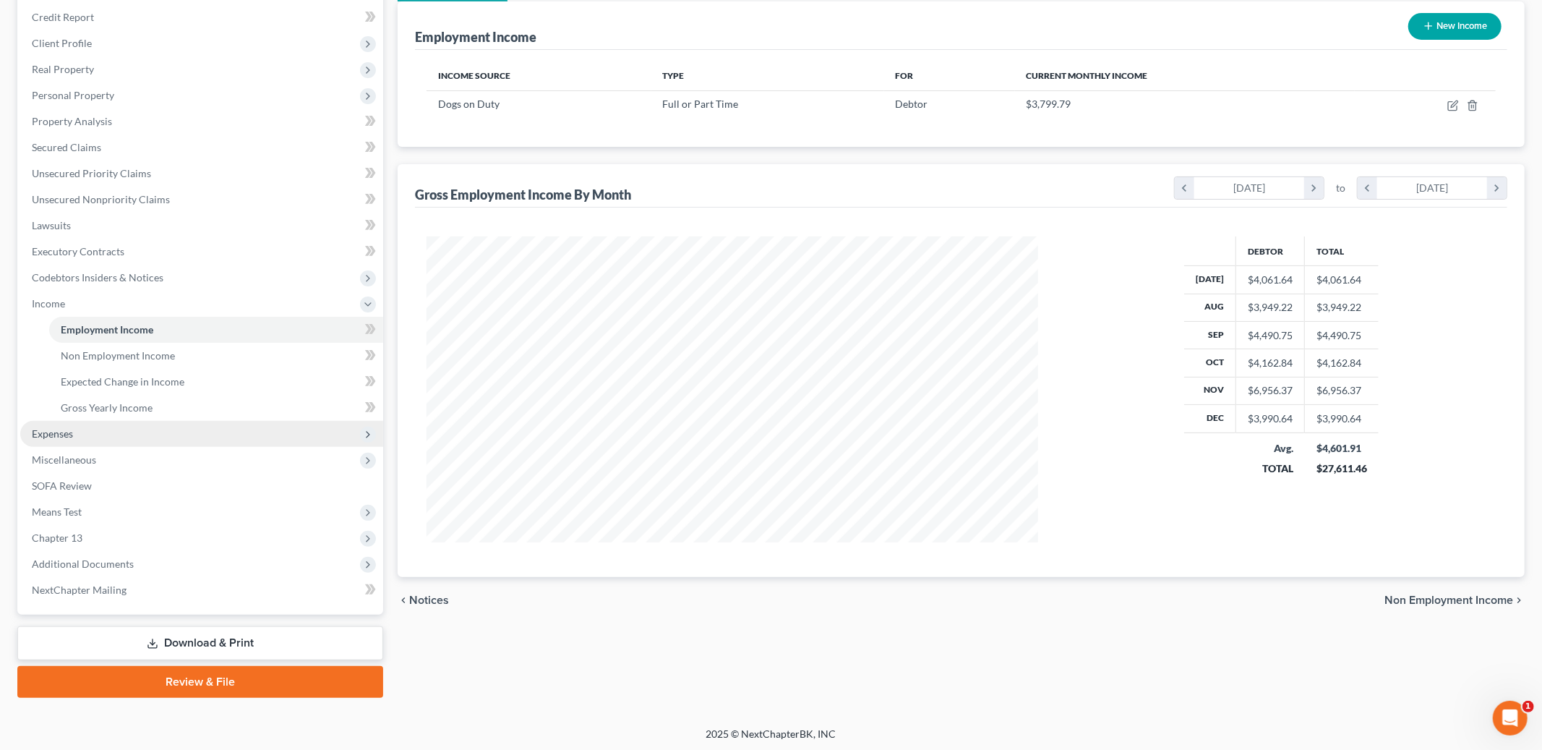
click at [47, 431] on span "Expenses" at bounding box center [52, 433] width 41 height 12
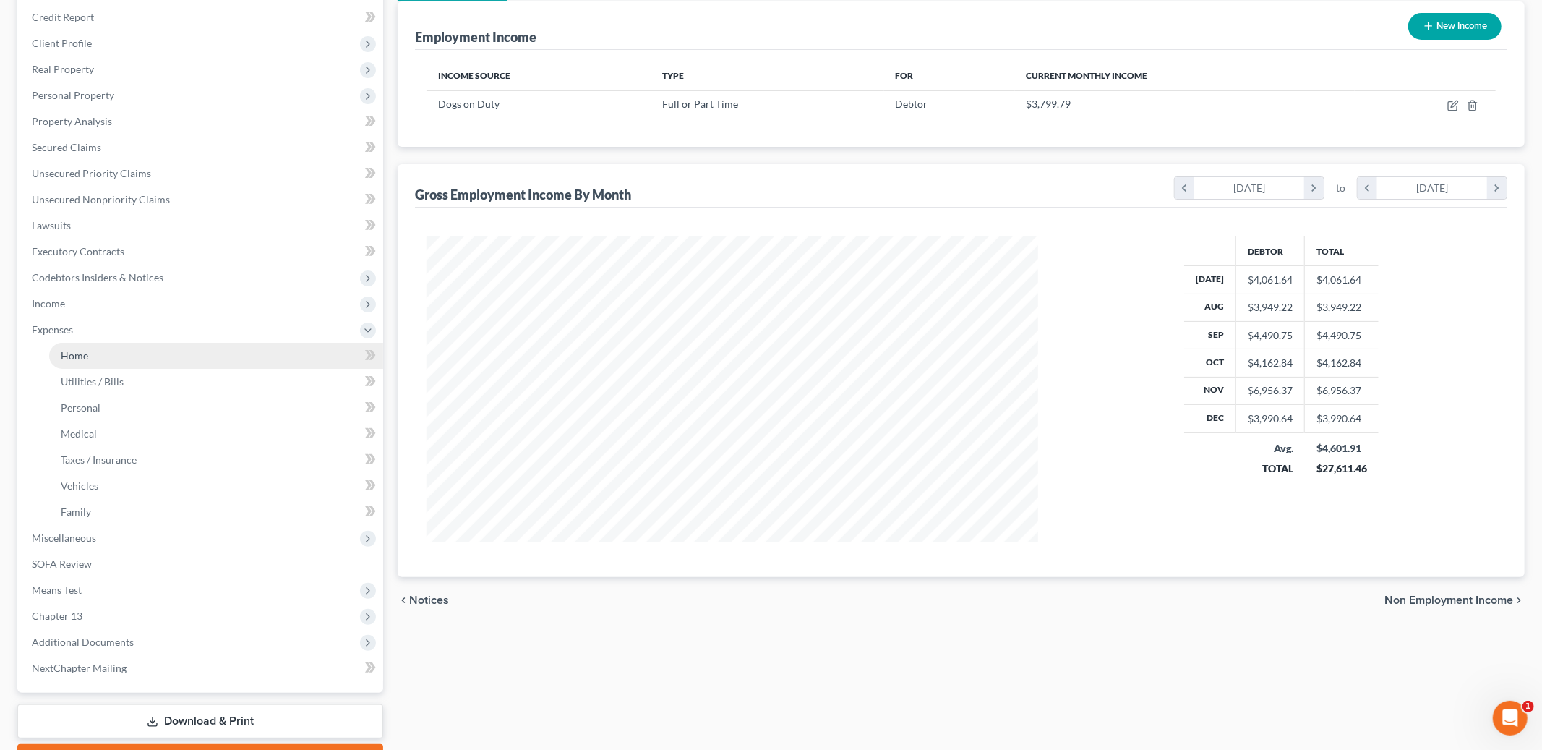
click at [100, 356] on link "Home" at bounding box center [216, 356] width 334 height 26
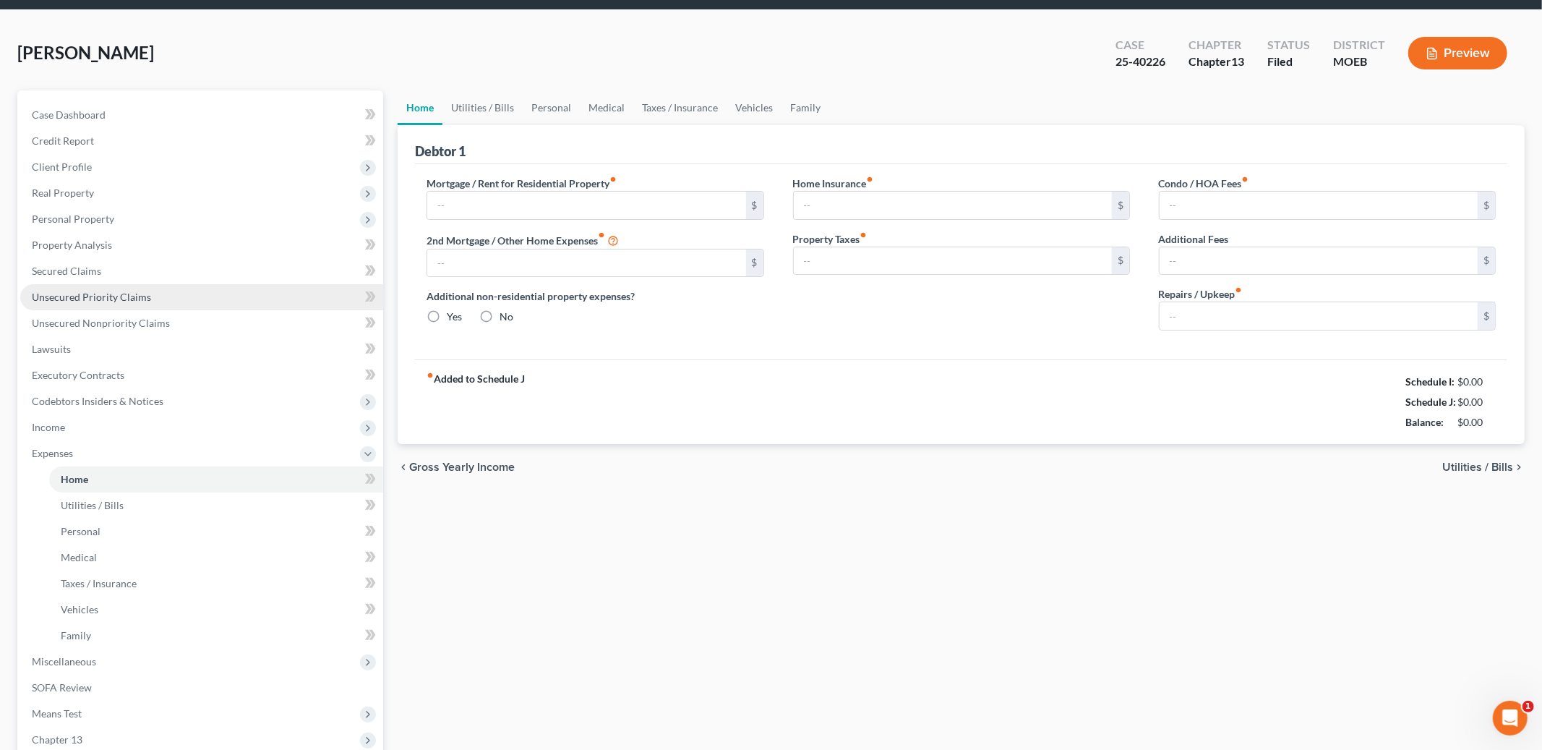
type input "1,400.00"
type input "0.00"
radio input "true"
type input "21.00"
type input "0.00"
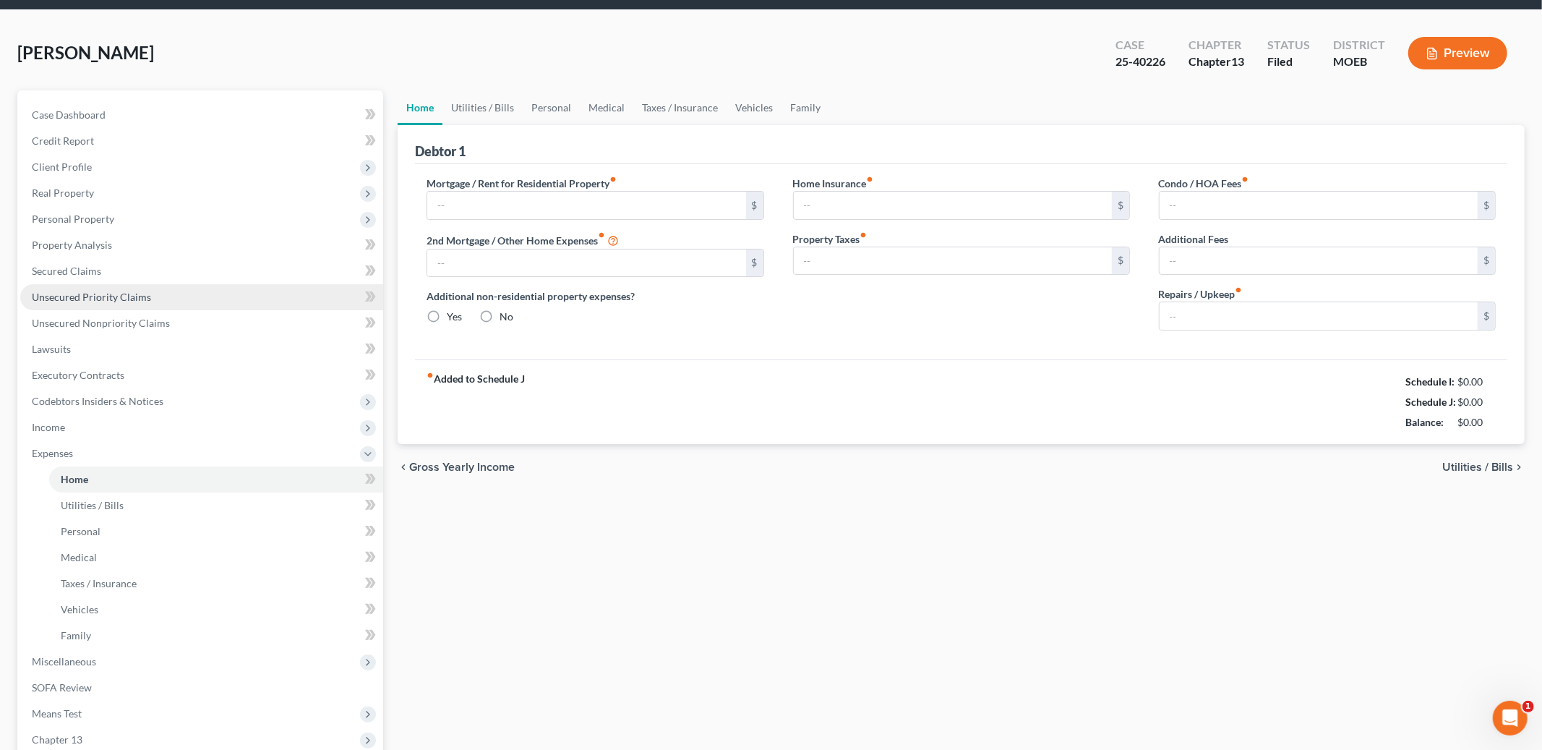
type input "0.00"
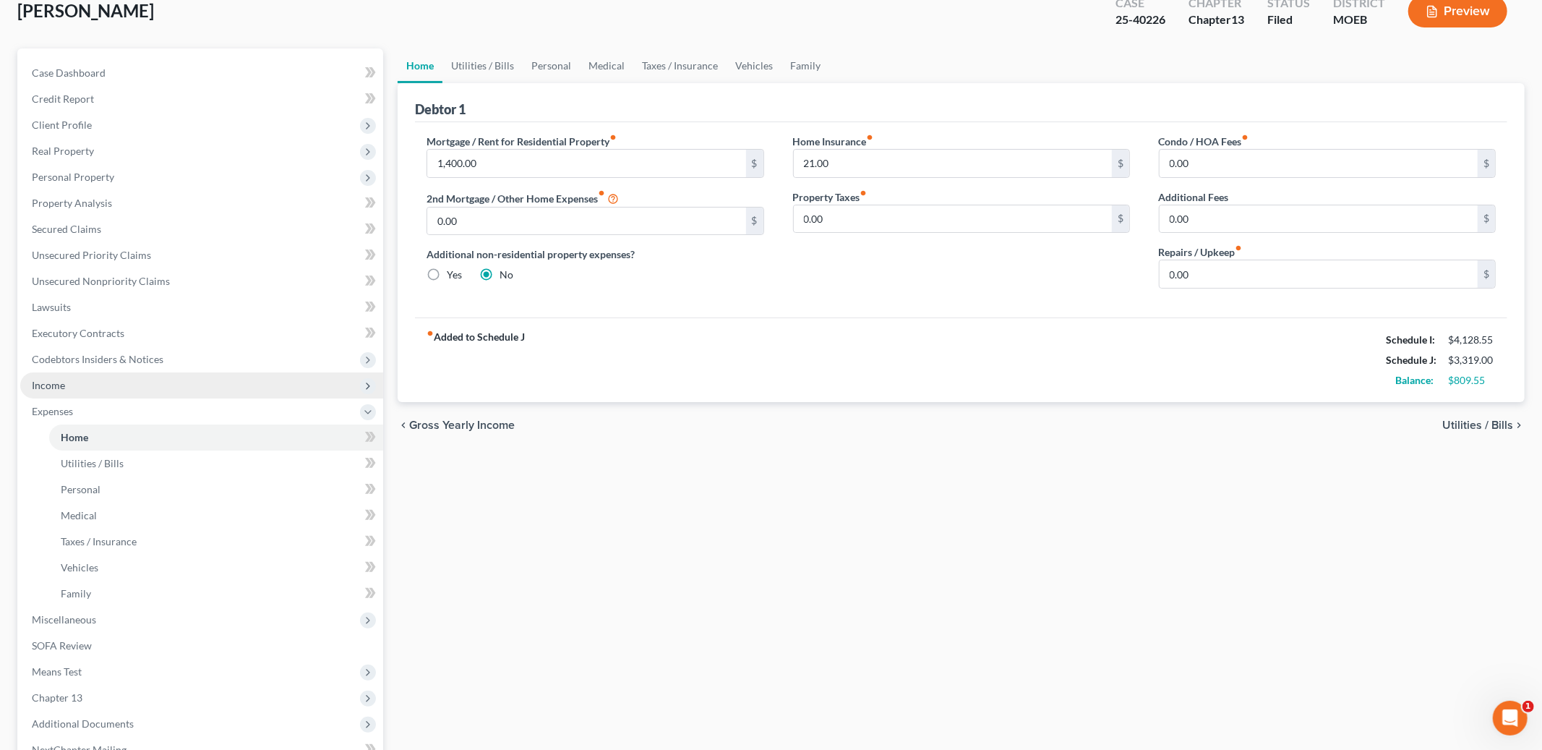
scroll to position [250, 0]
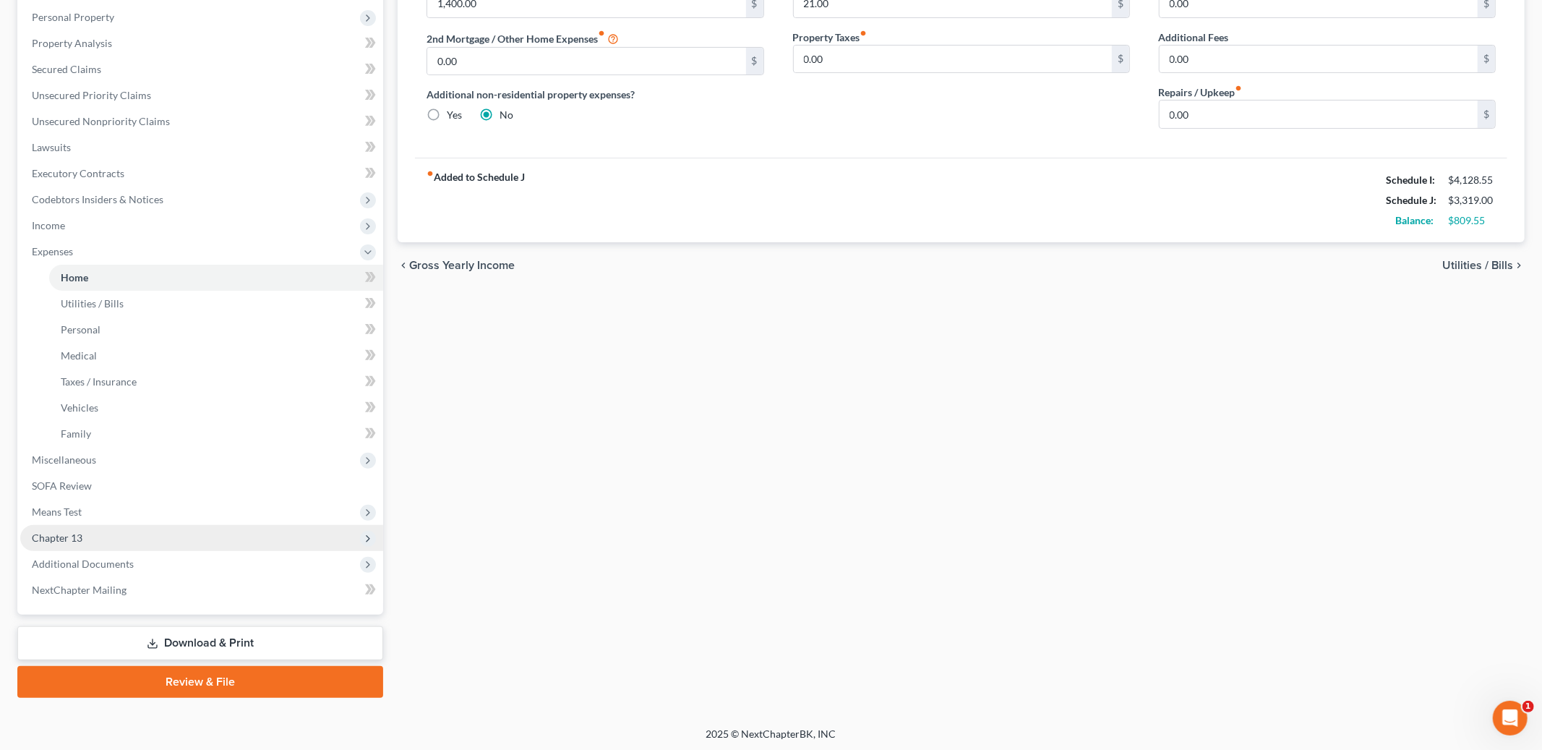
click at [84, 541] on span "Chapter 13" at bounding box center [201, 538] width 363 height 26
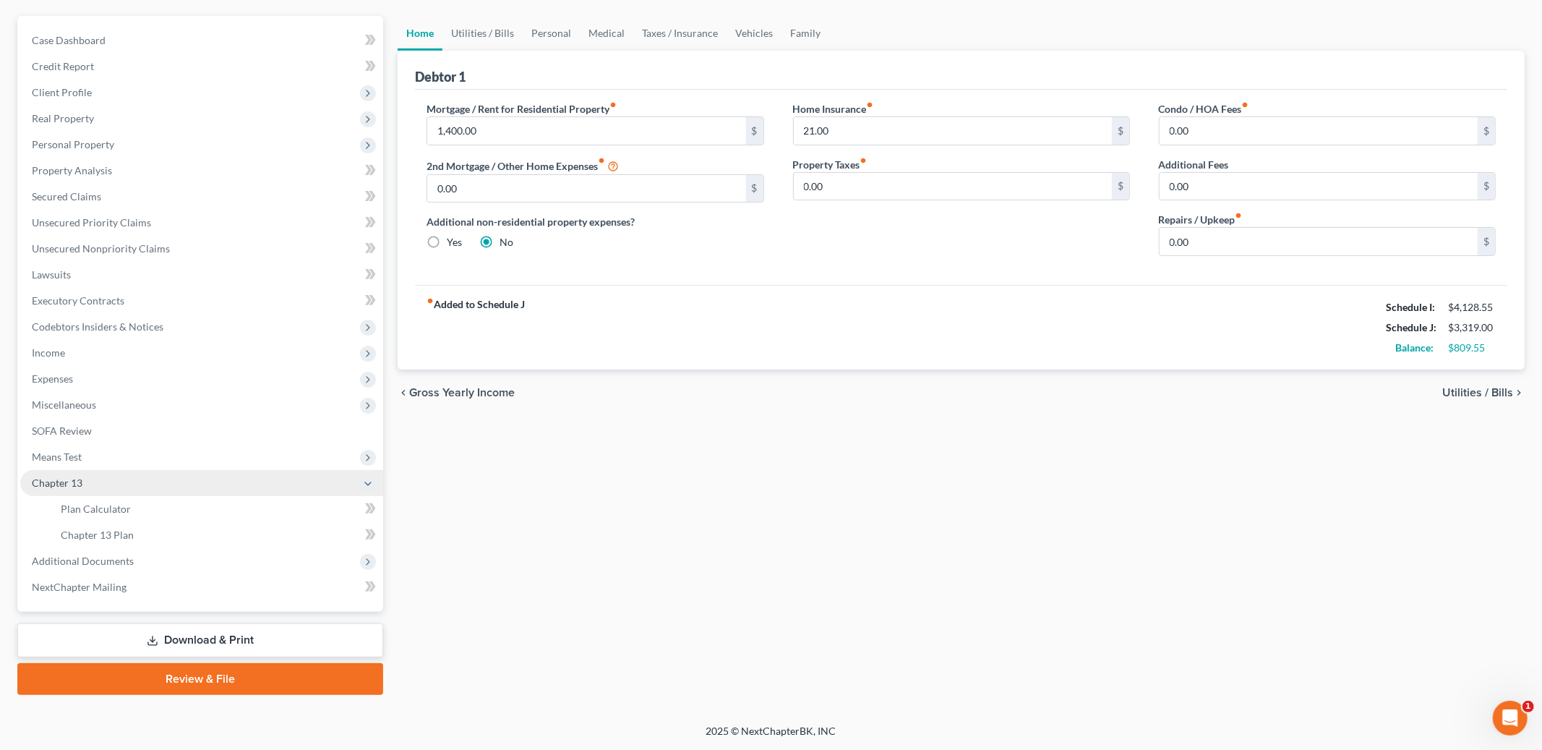
scroll to position [120, 0]
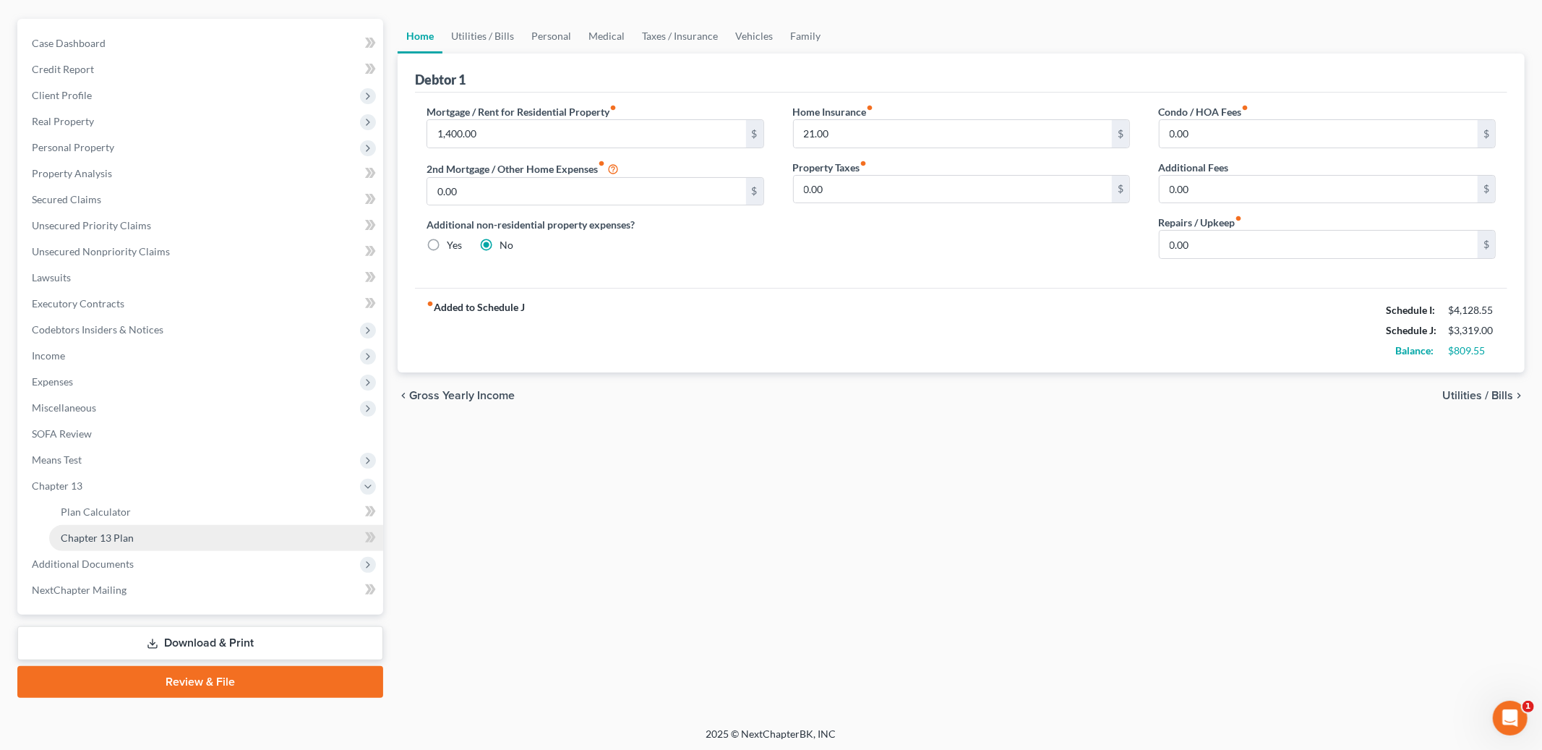
click at [95, 536] on span "Chapter 13 Plan" at bounding box center [97, 537] width 73 height 12
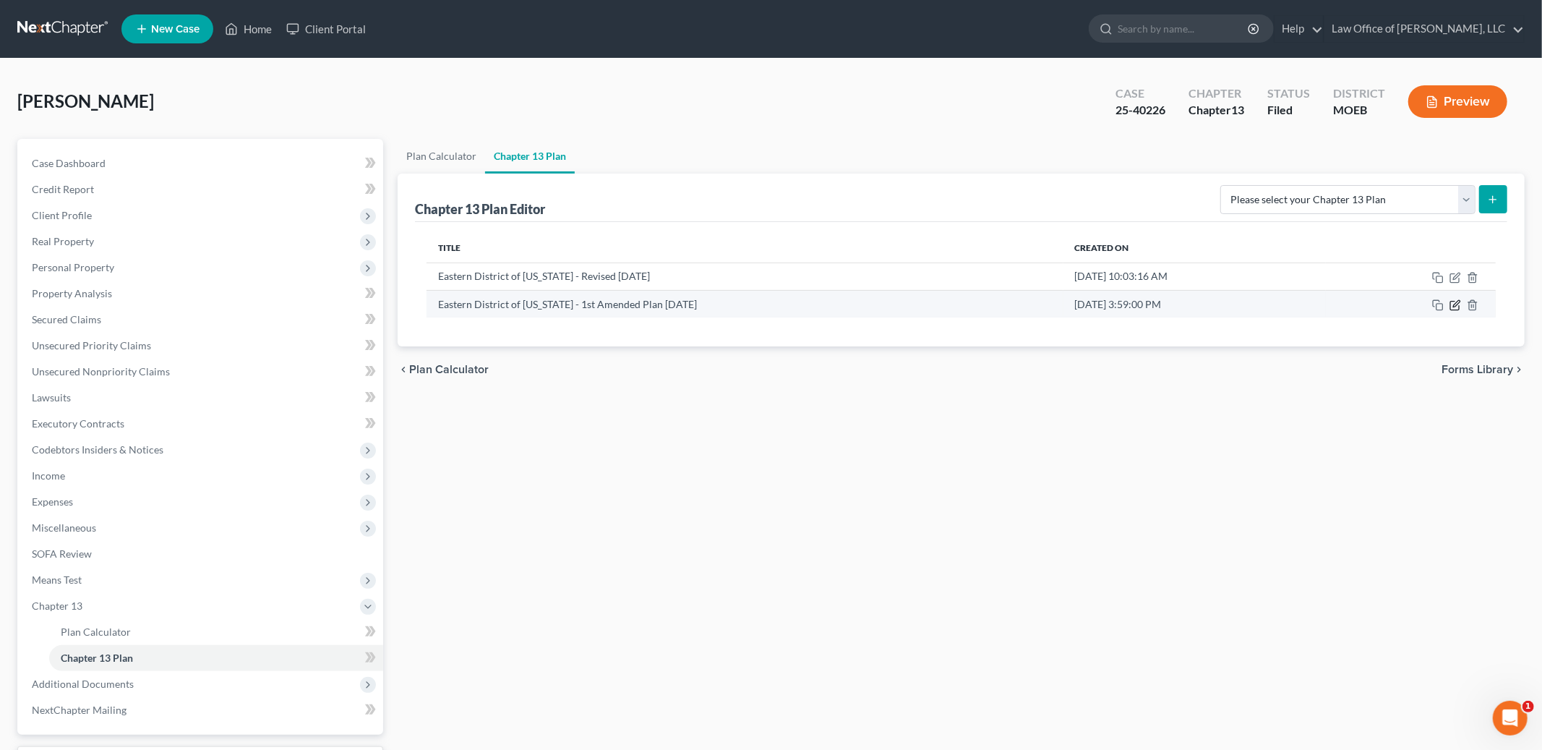
click at [1456, 306] on icon "button" at bounding box center [1455, 305] width 12 height 12
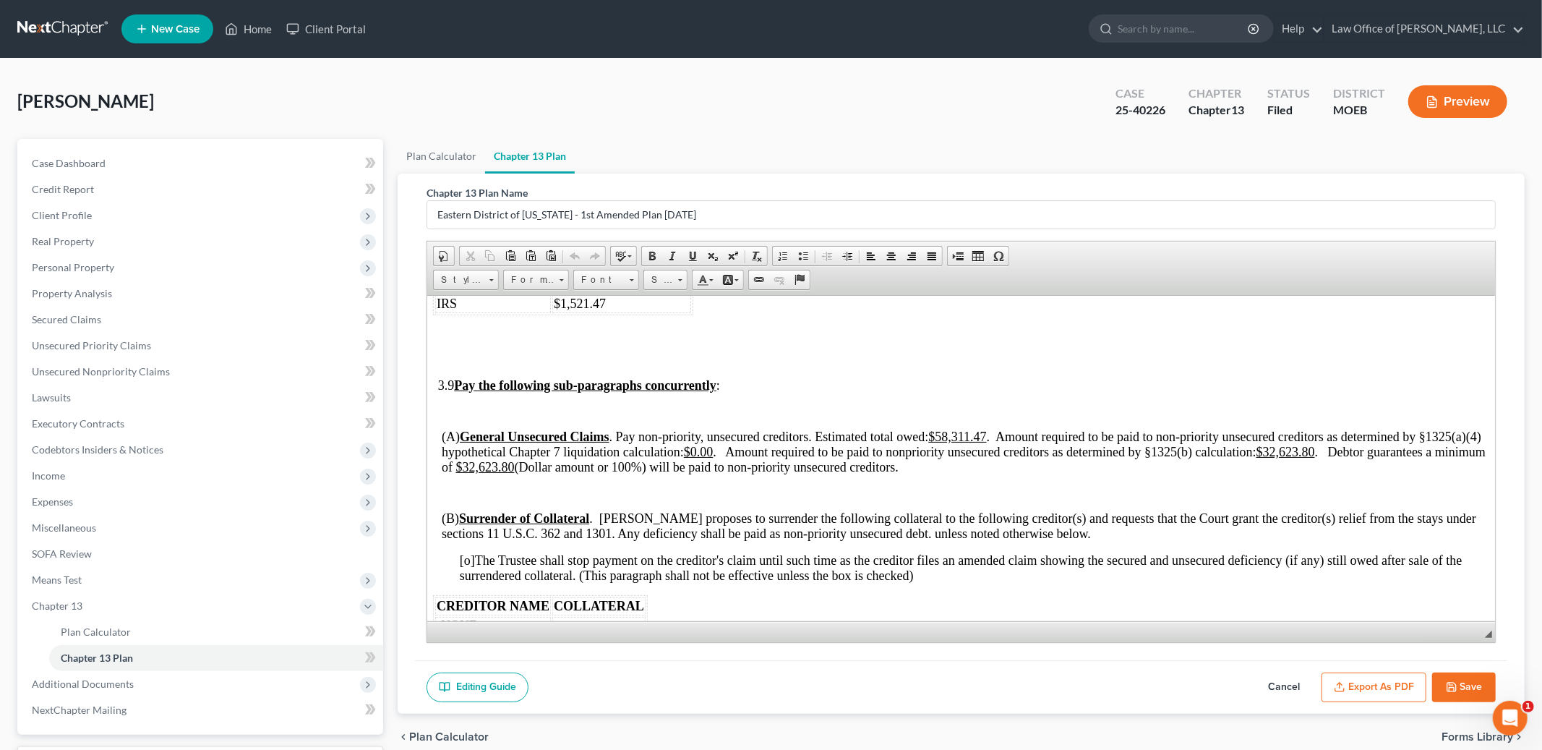
scroll to position [2971, 0]
click at [1465, 680] on button "Save" at bounding box center [1464, 687] width 64 height 30
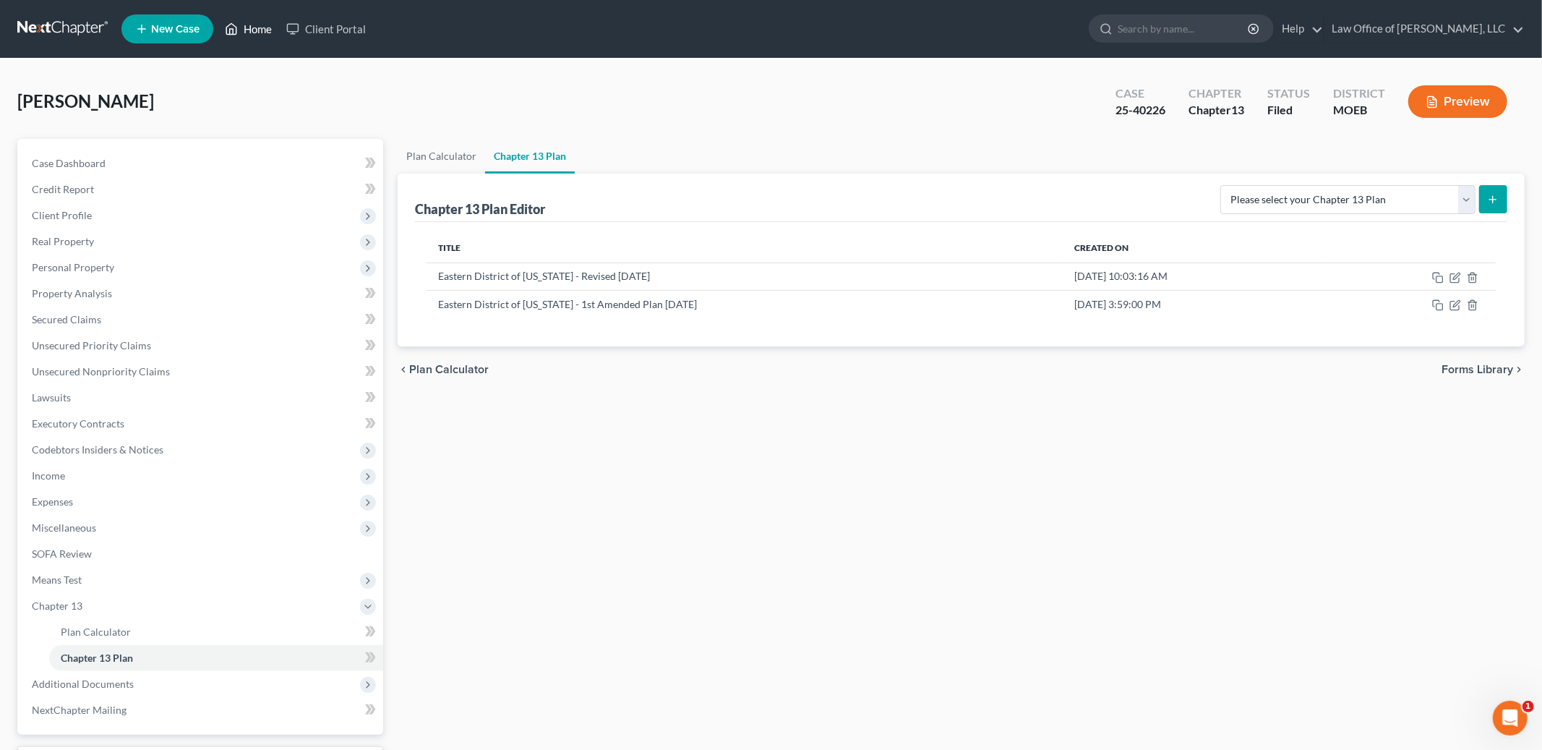
click at [255, 18] on link "Home" at bounding box center [248, 29] width 61 height 26
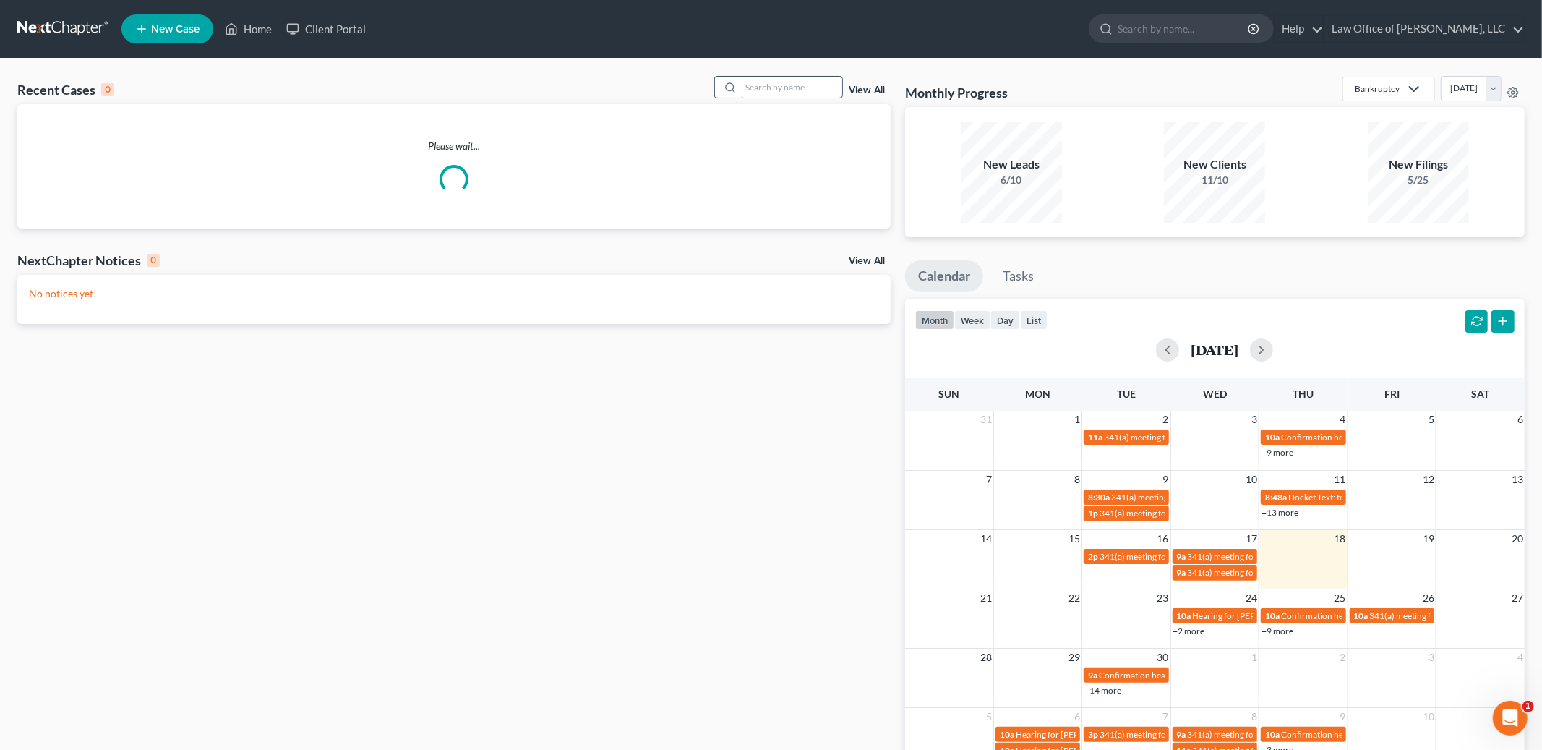
click at [771, 90] on input "search" at bounding box center [791, 87] width 101 height 21
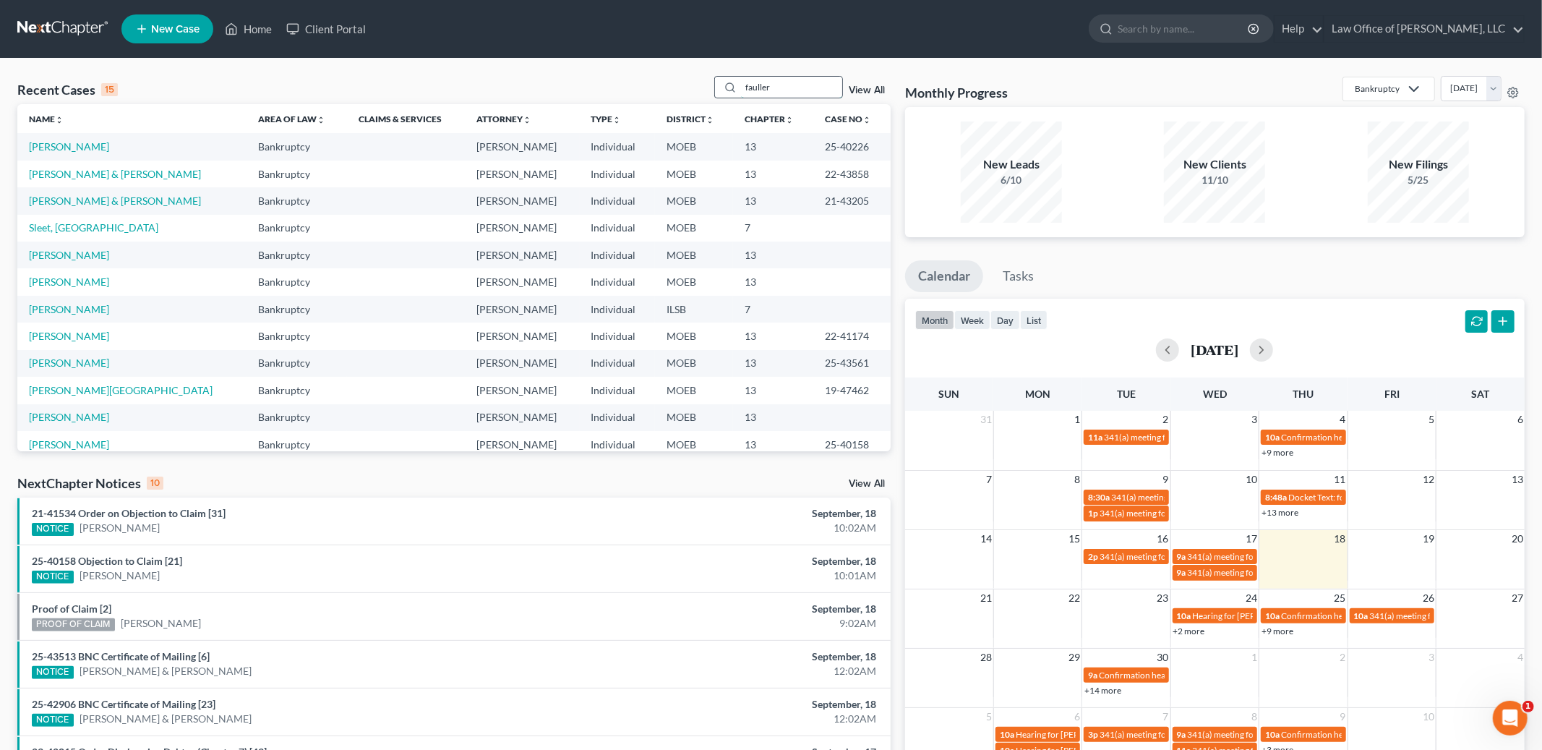
type input "fauller"
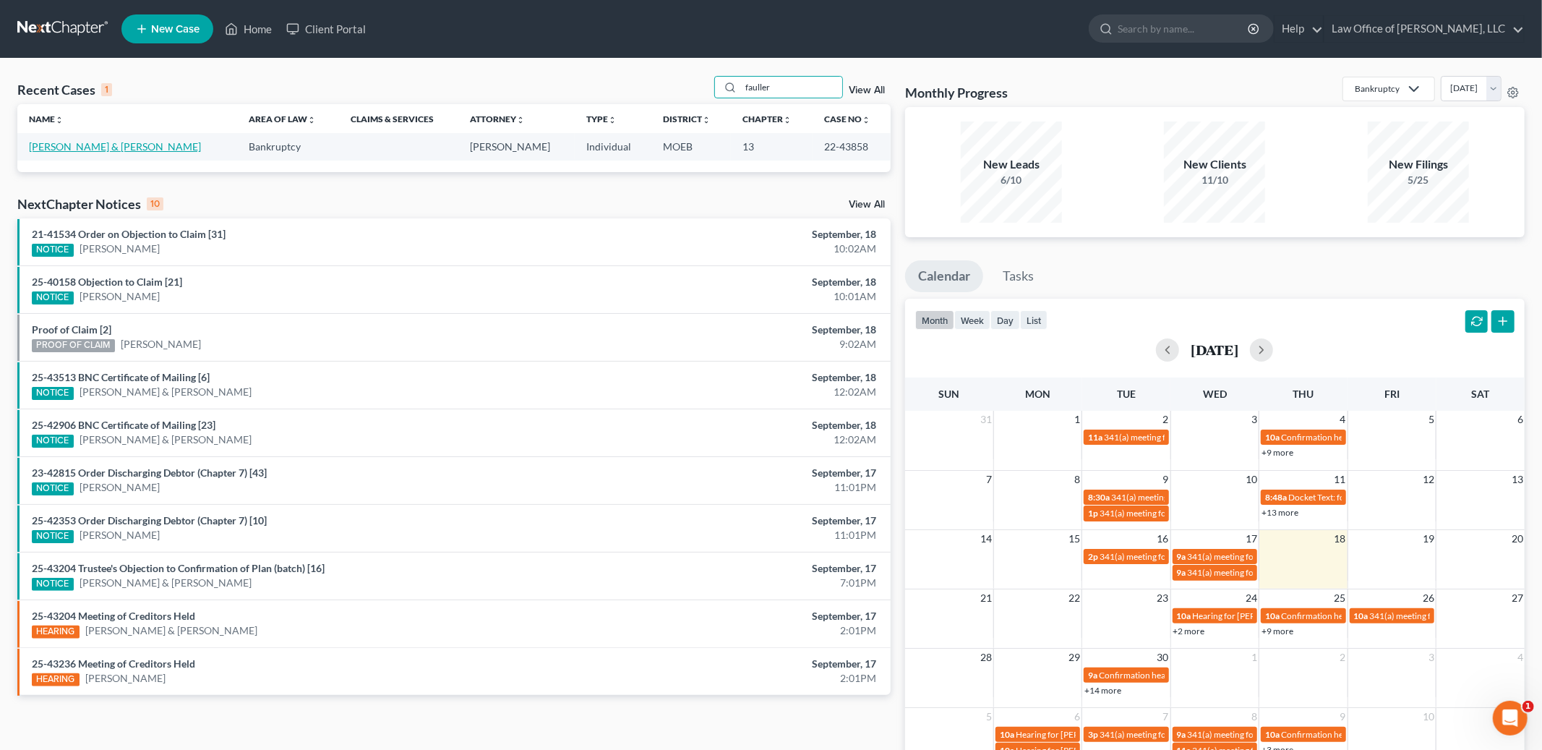
click at [83, 151] on link "[PERSON_NAME] & [PERSON_NAME]" at bounding box center [115, 146] width 172 height 12
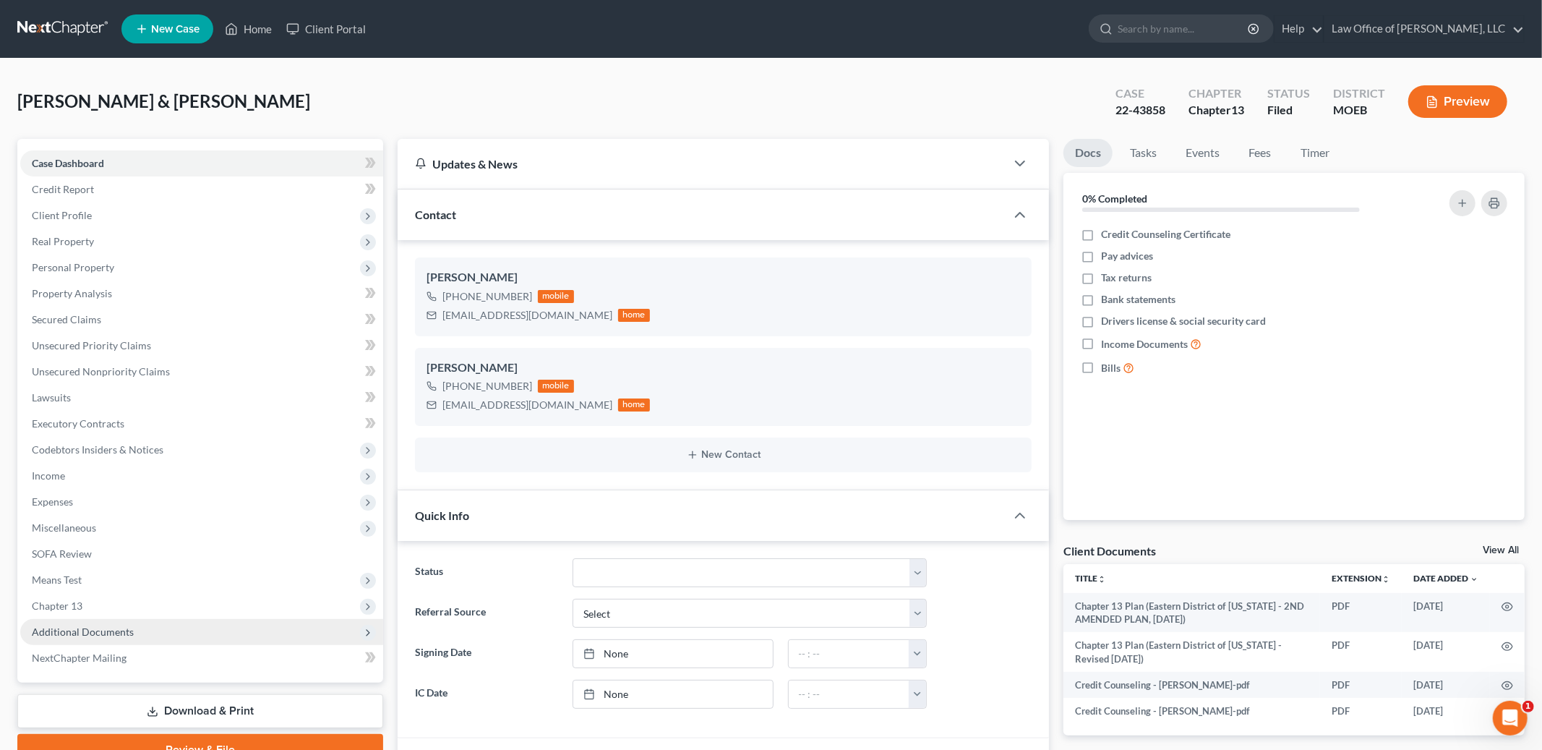
click at [68, 627] on span "Additional Documents" at bounding box center [83, 631] width 102 height 12
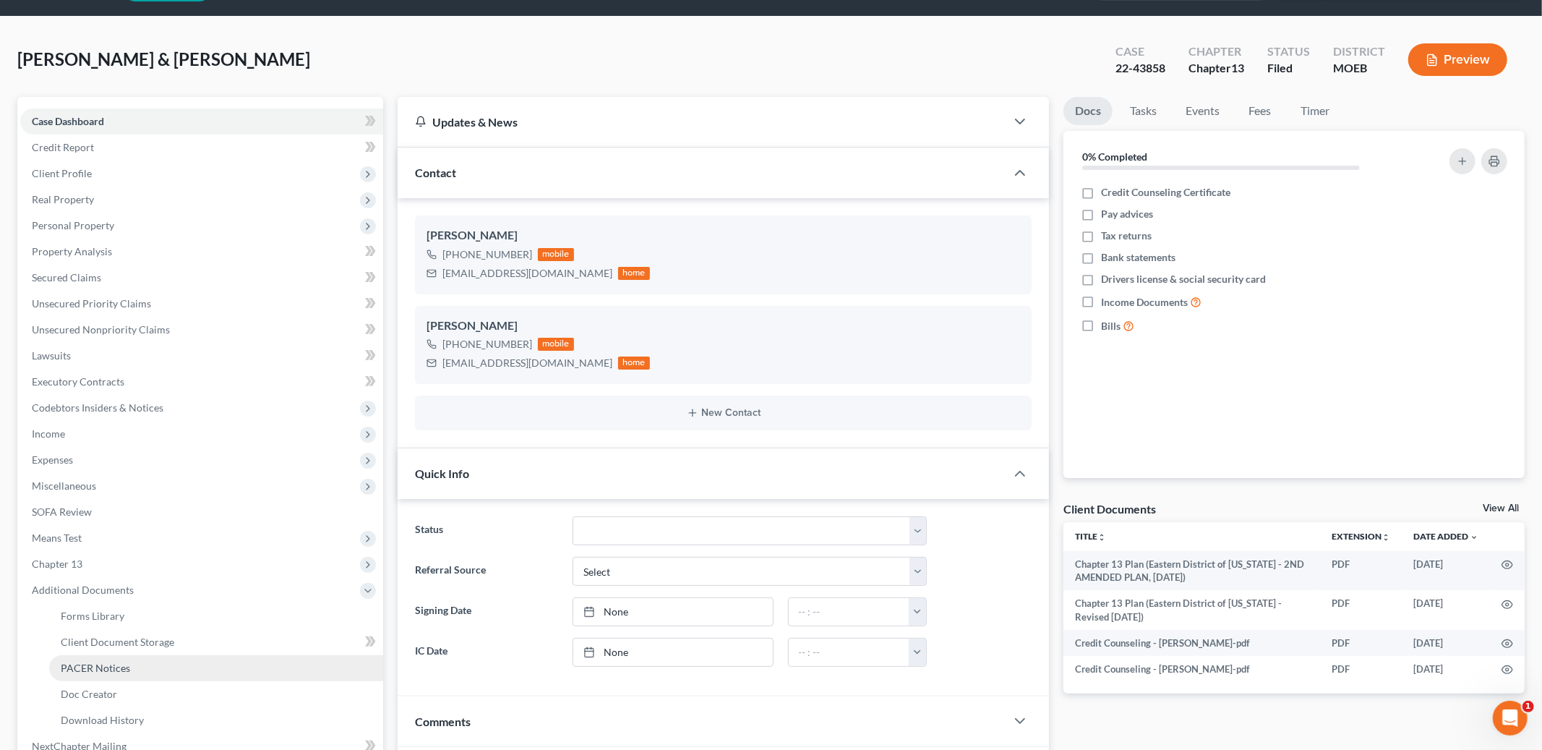
click at [124, 661] on span "PACER Notices" at bounding box center [95, 667] width 69 height 12
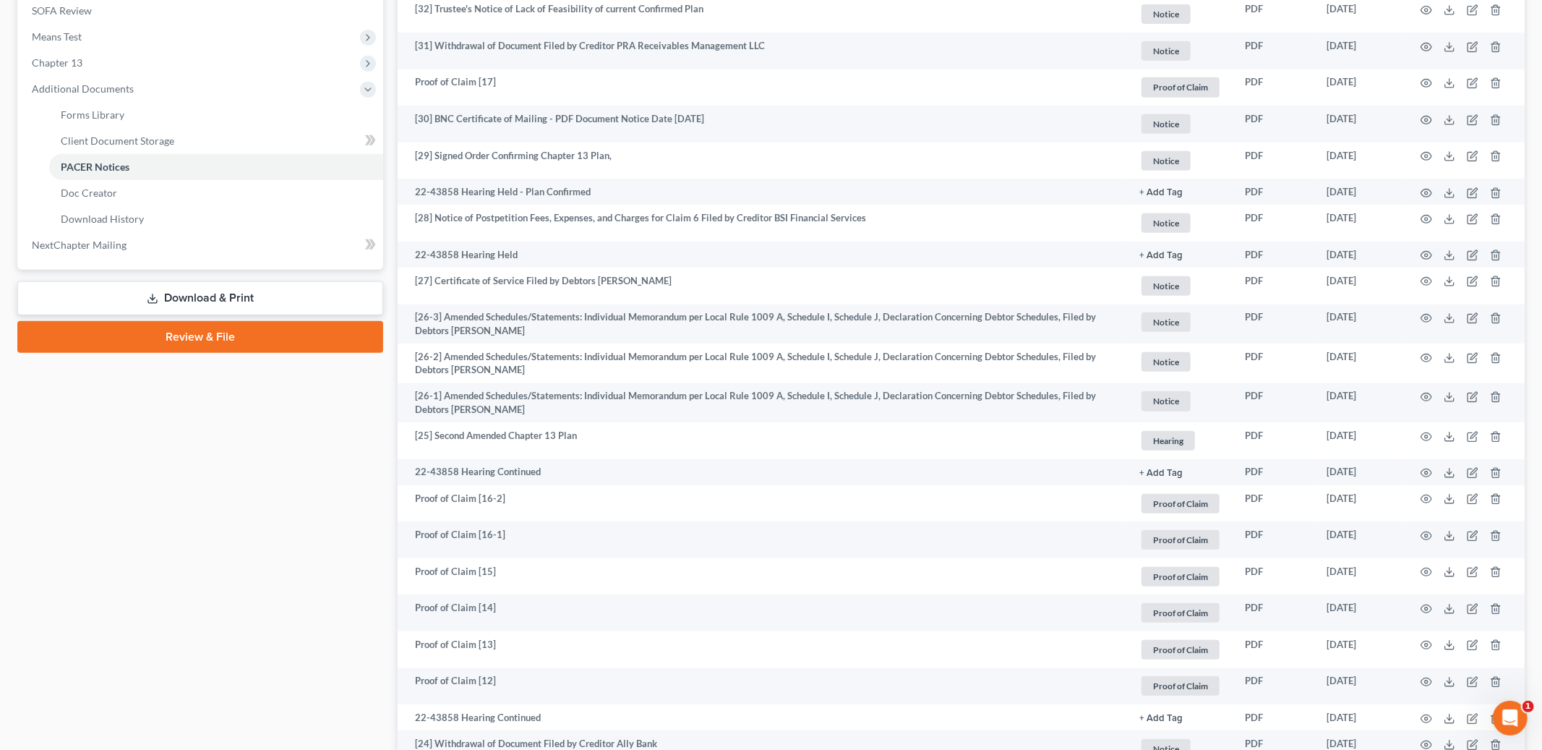
scroll to position [549, 0]
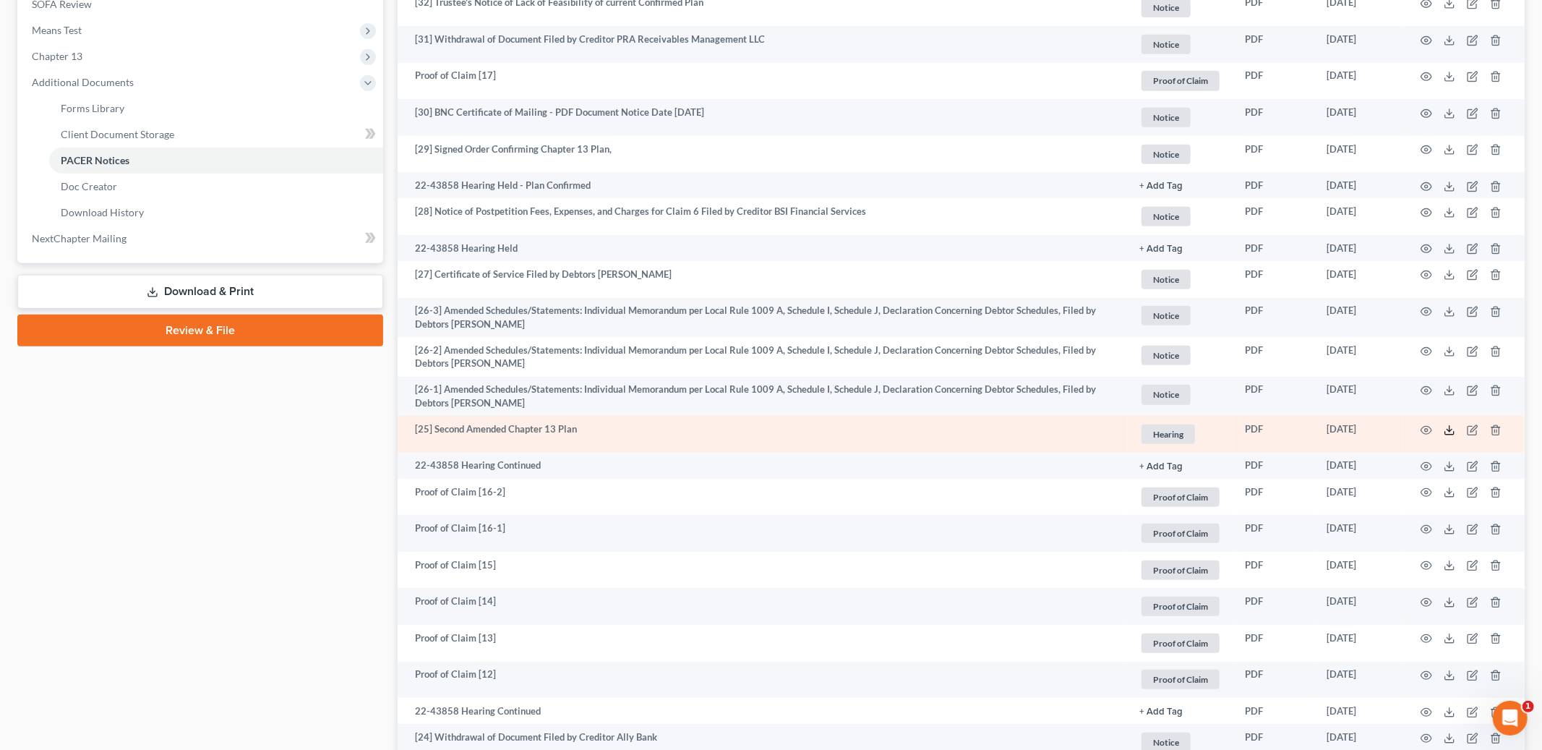
click at [1448, 433] on icon at bounding box center [1450, 430] width 12 height 12
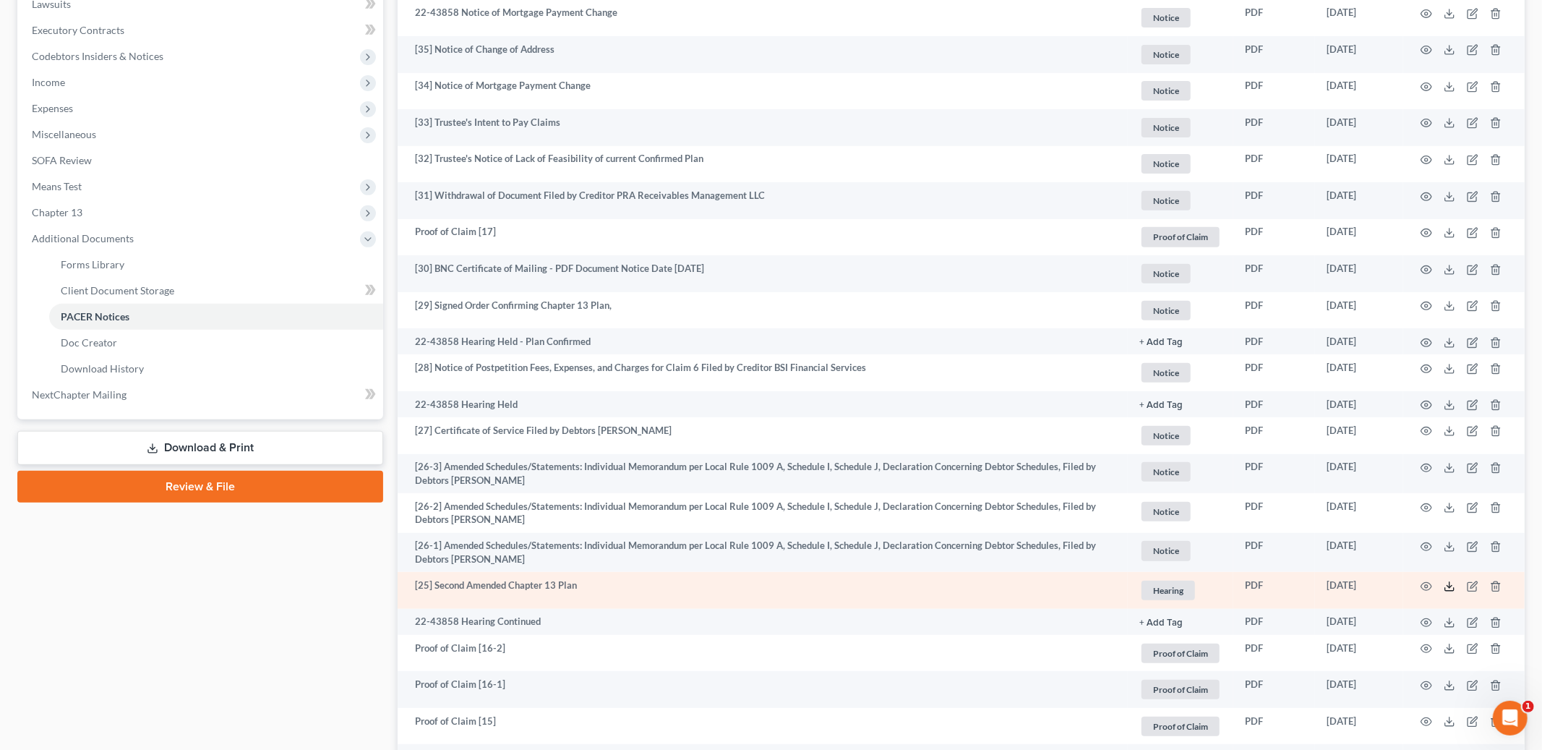
scroll to position [385, 0]
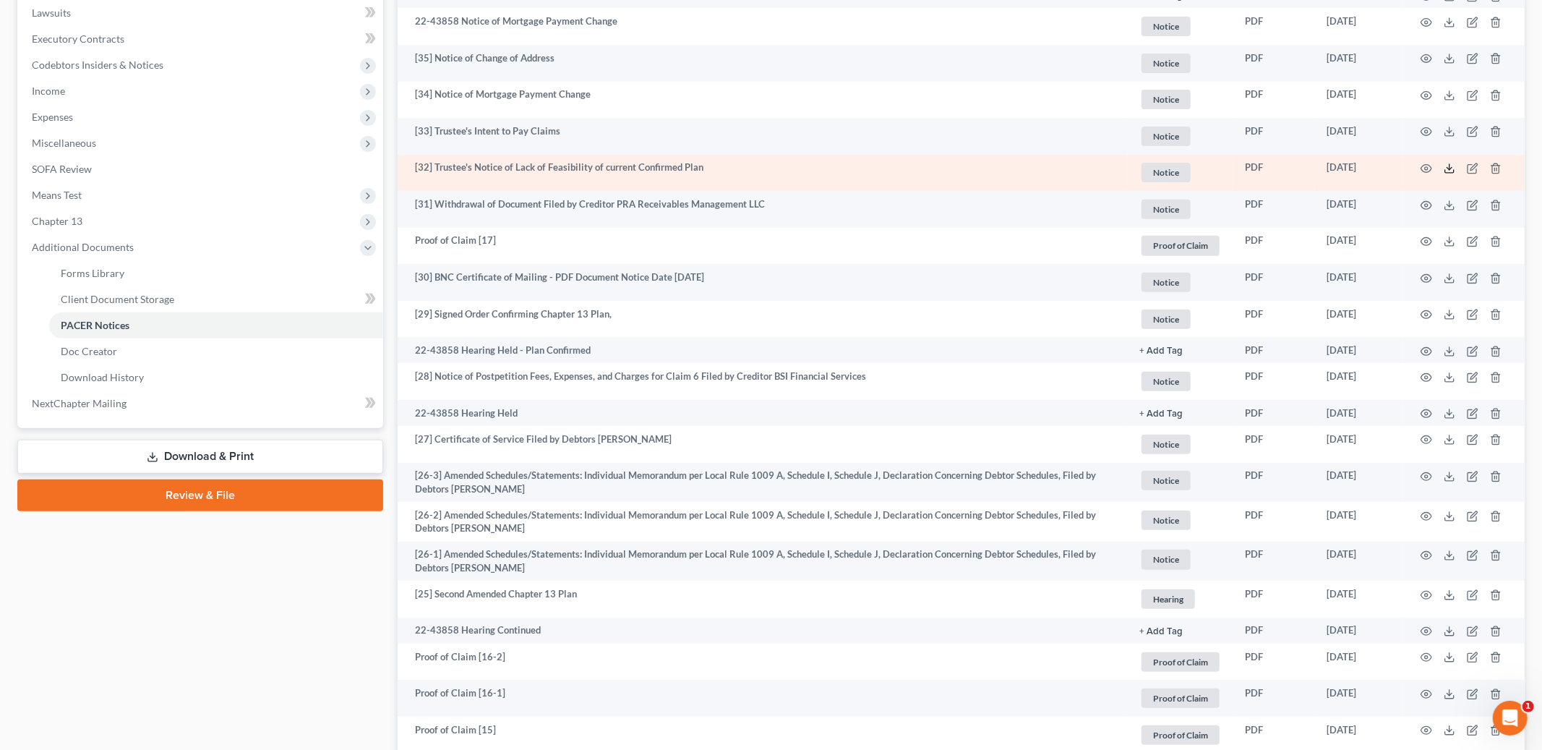
click at [1448, 170] on icon at bounding box center [1450, 169] width 12 height 12
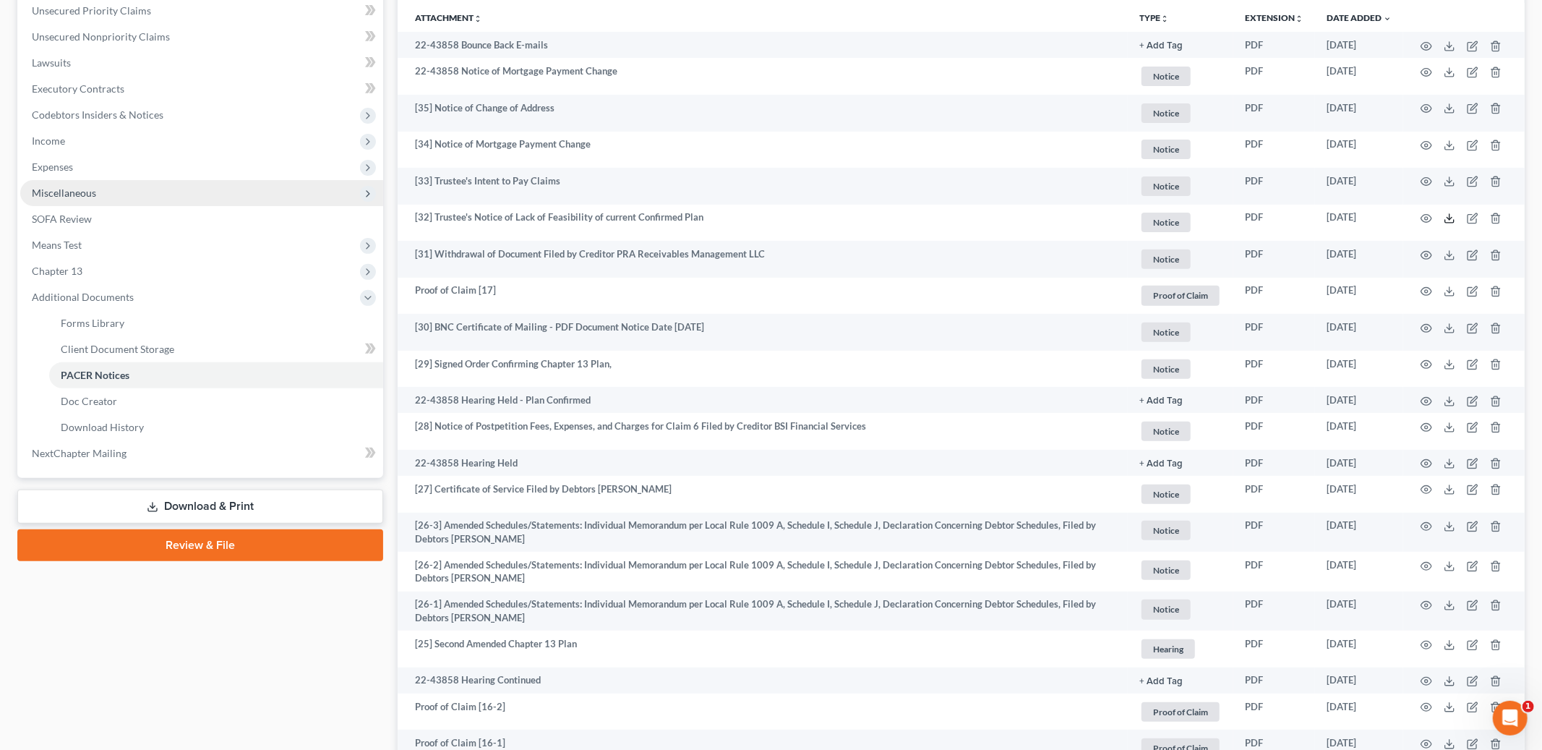
scroll to position [376, 0]
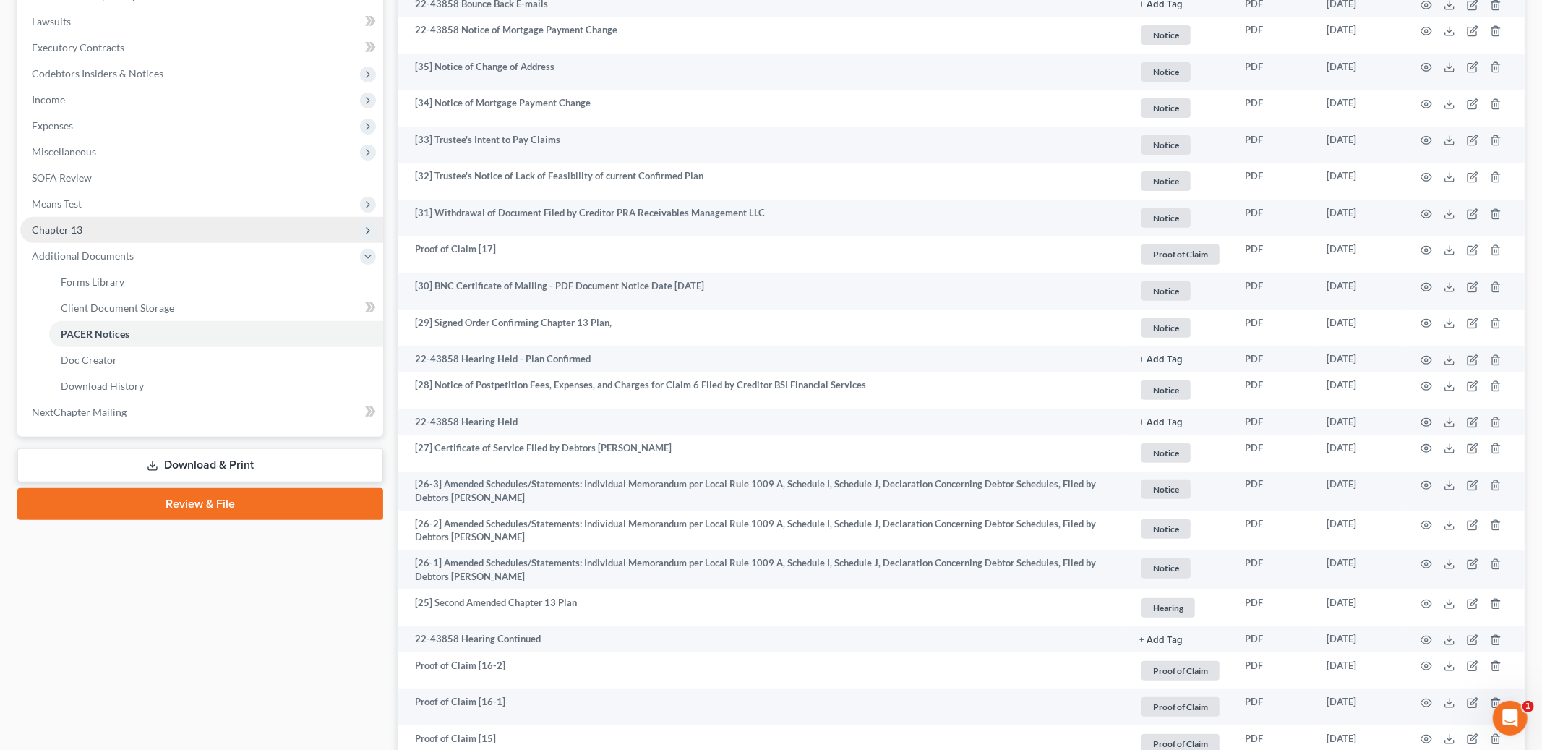
click at [67, 223] on span "Chapter 13" at bounding box center [57, 229] width 51 height 12
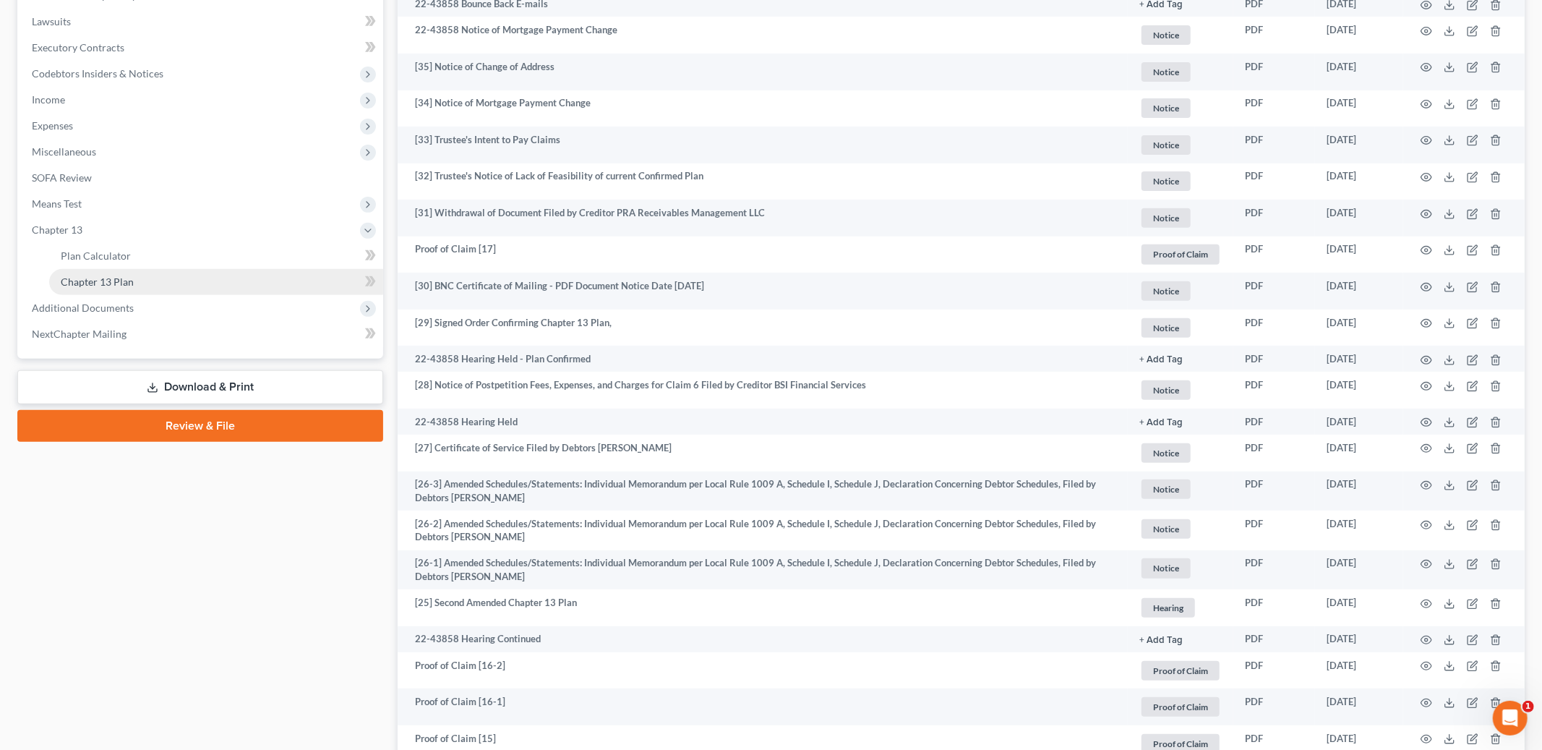
click at [116, 282] on span "Chapter 13 Plan" at bounding box center [97, 281] width 73 height 12
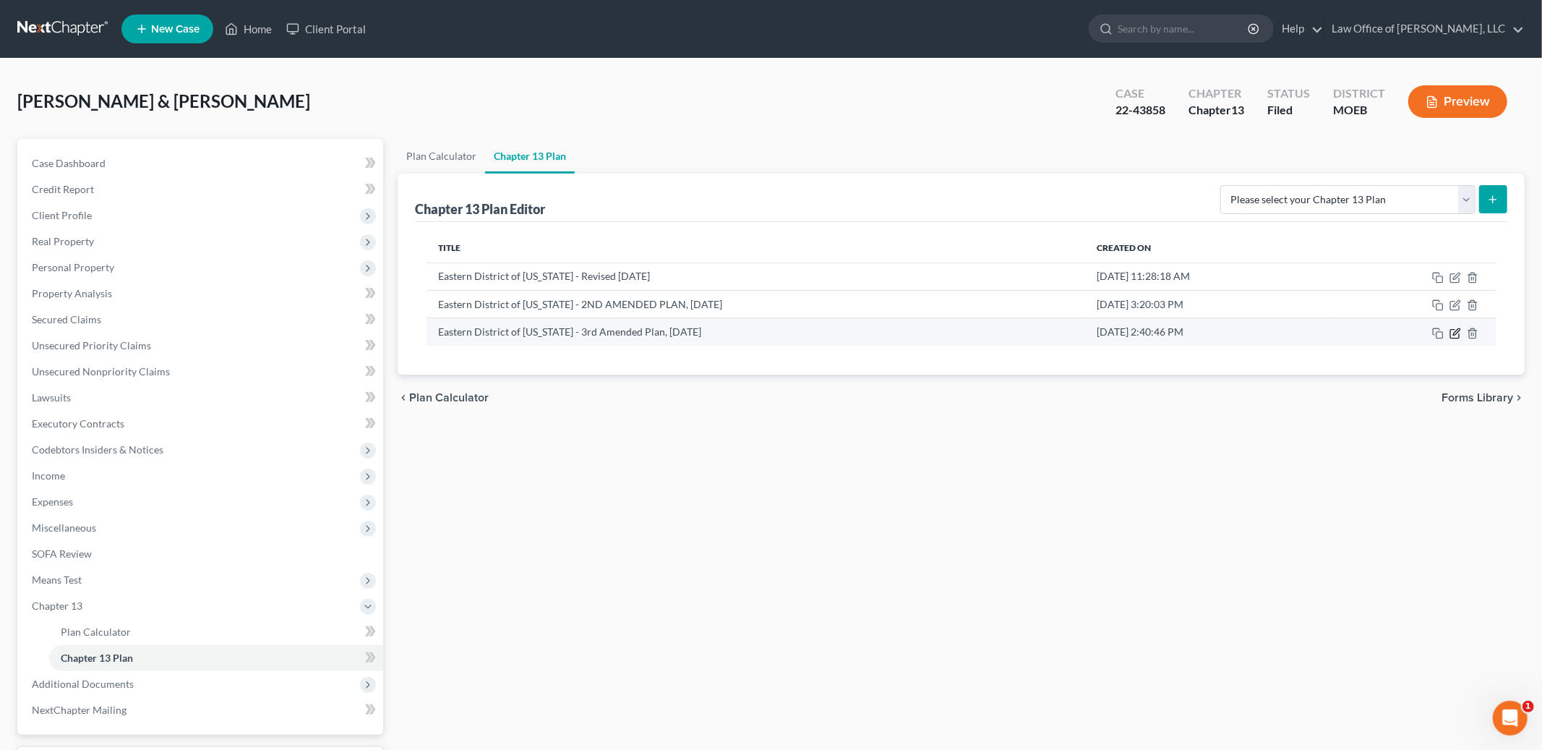
click at [1456, 335] on icon "button" at bounding box center [1455, 333] width 12 height 12
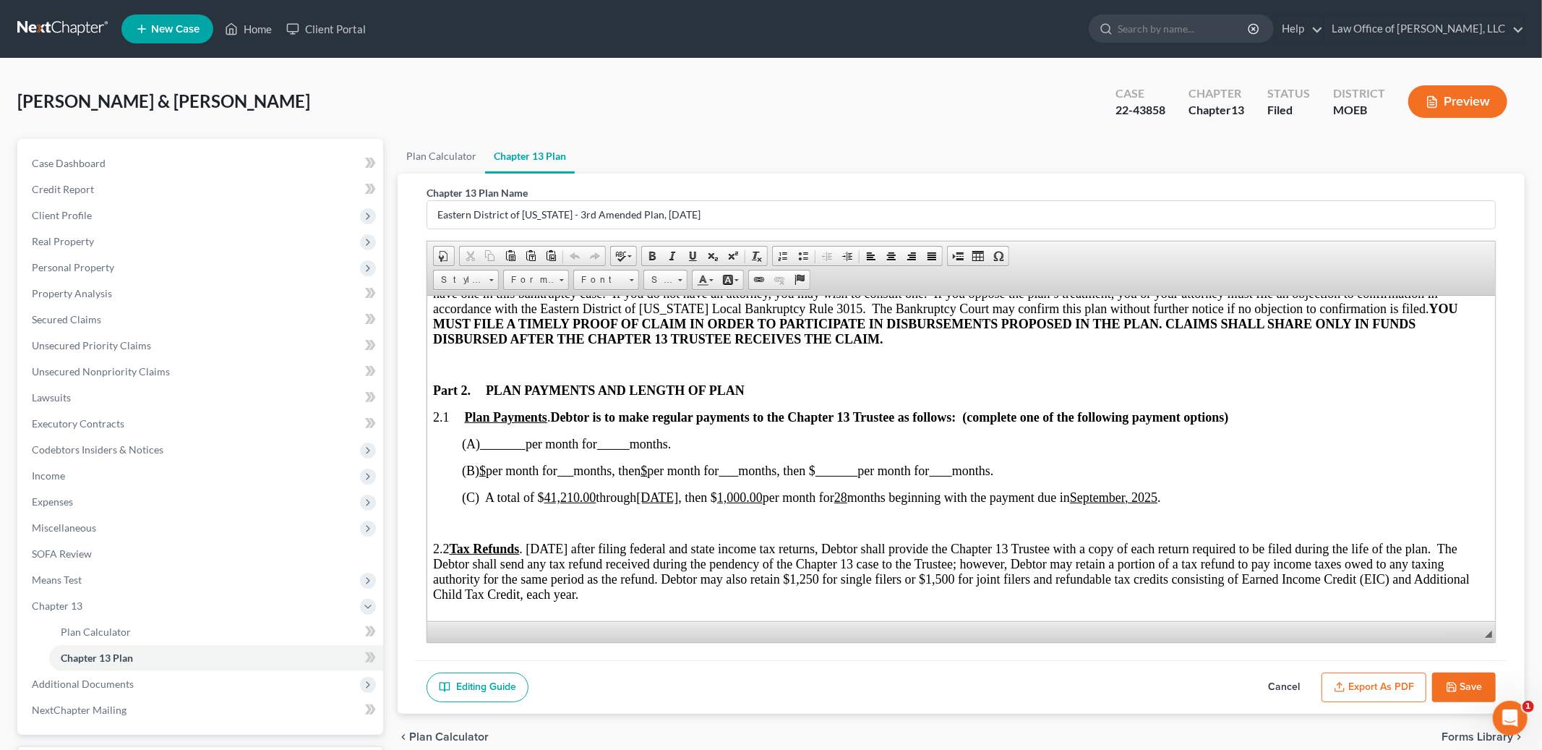
scroll to position [586, 0]
click at [1277, 681] on button "Cancel" at bounding box center [1284, 687] width 64 height 30
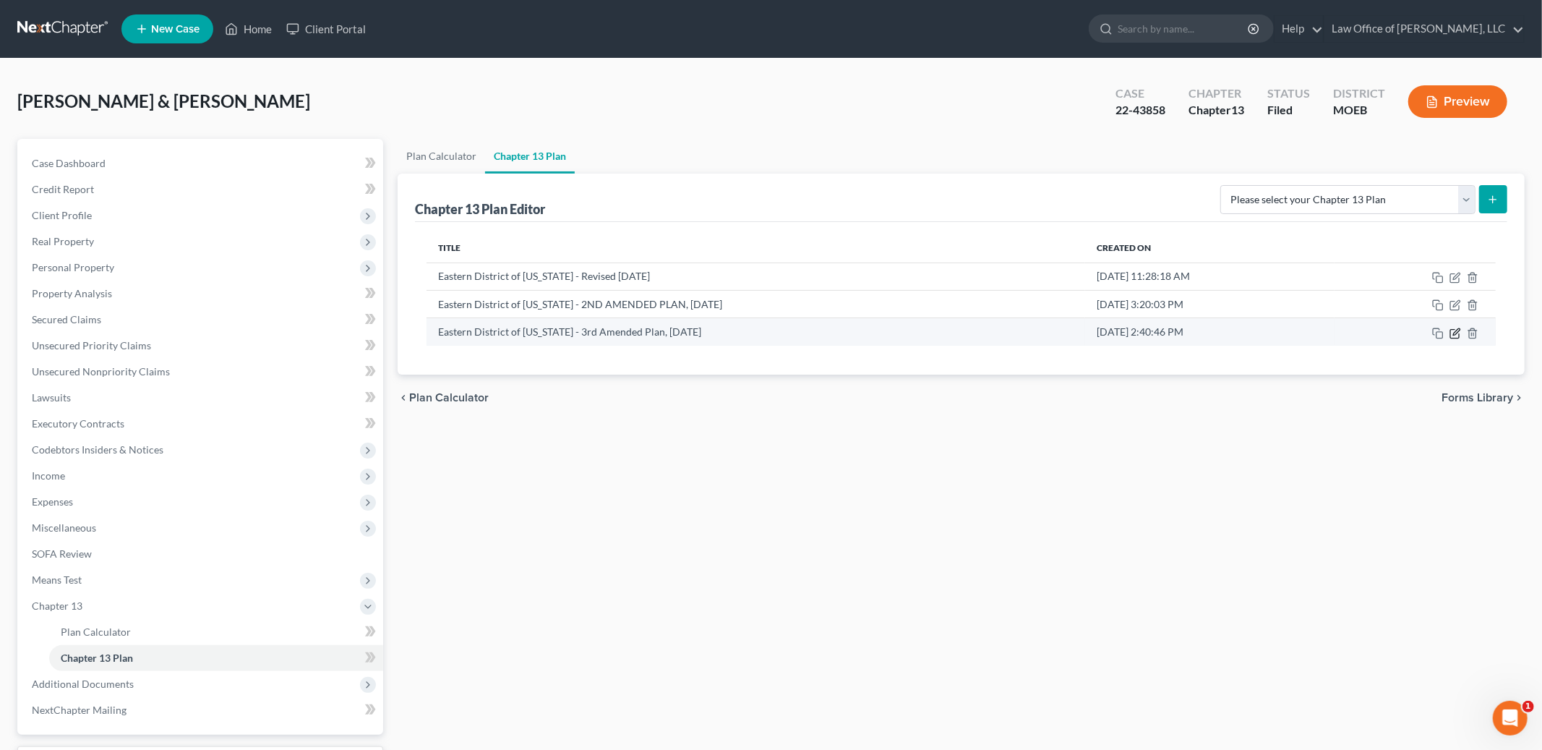
click at [1450, 330] on icon "button" at bounding box center [1454, 333] width 9 height 9
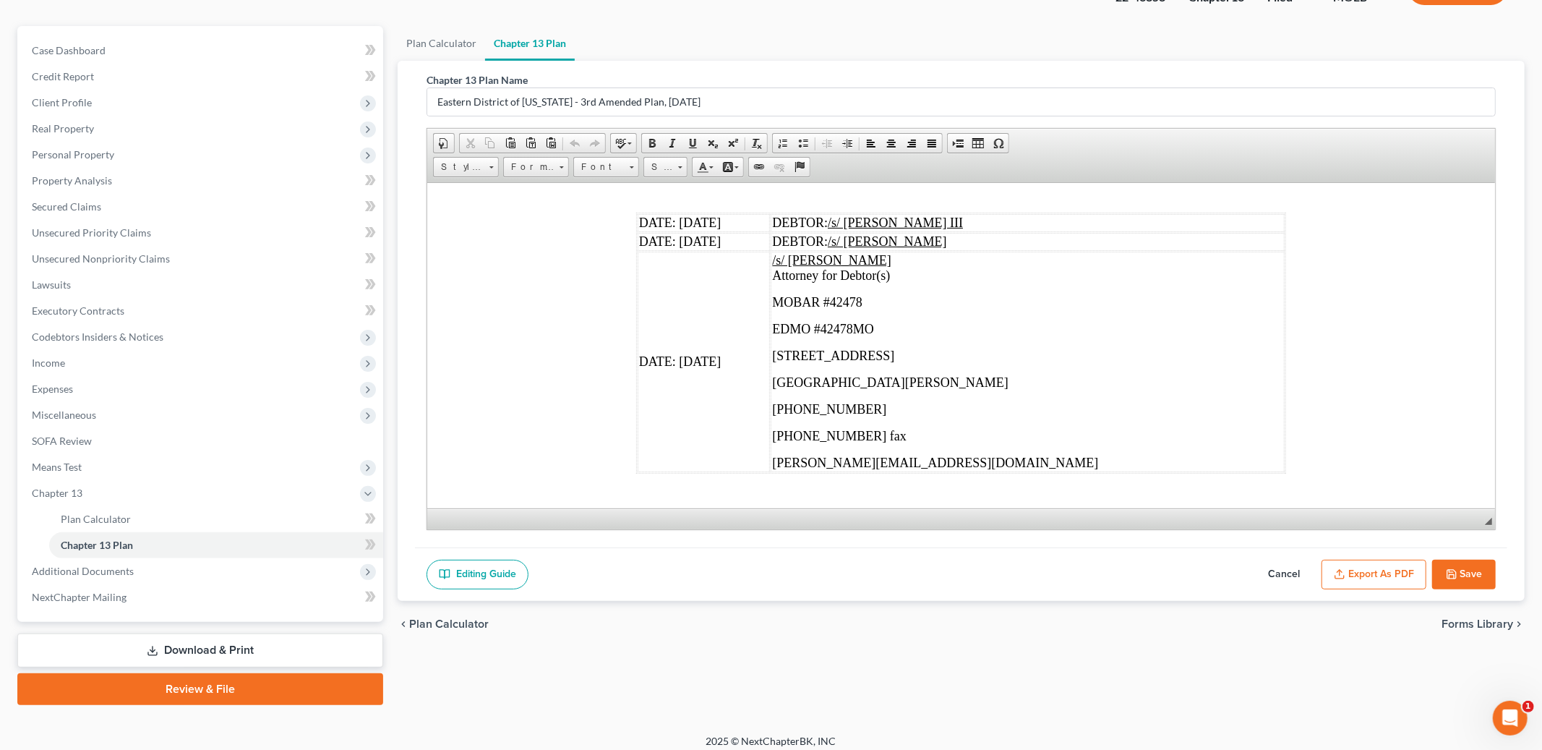
scroll to position [120, 0]
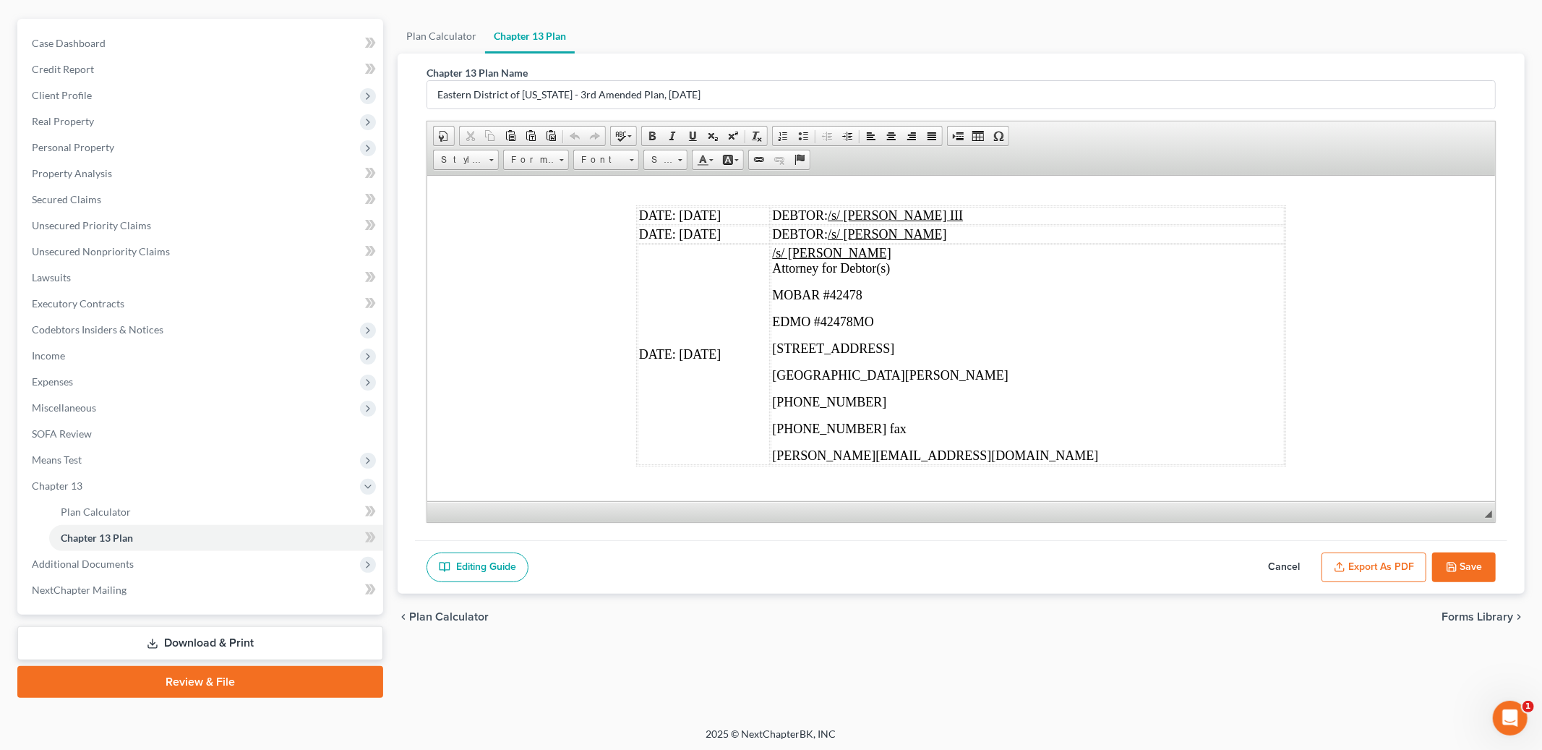
click at [1368, 568] on button "Export as PDF" at bounding box center [1373, 567] width 105 height 30
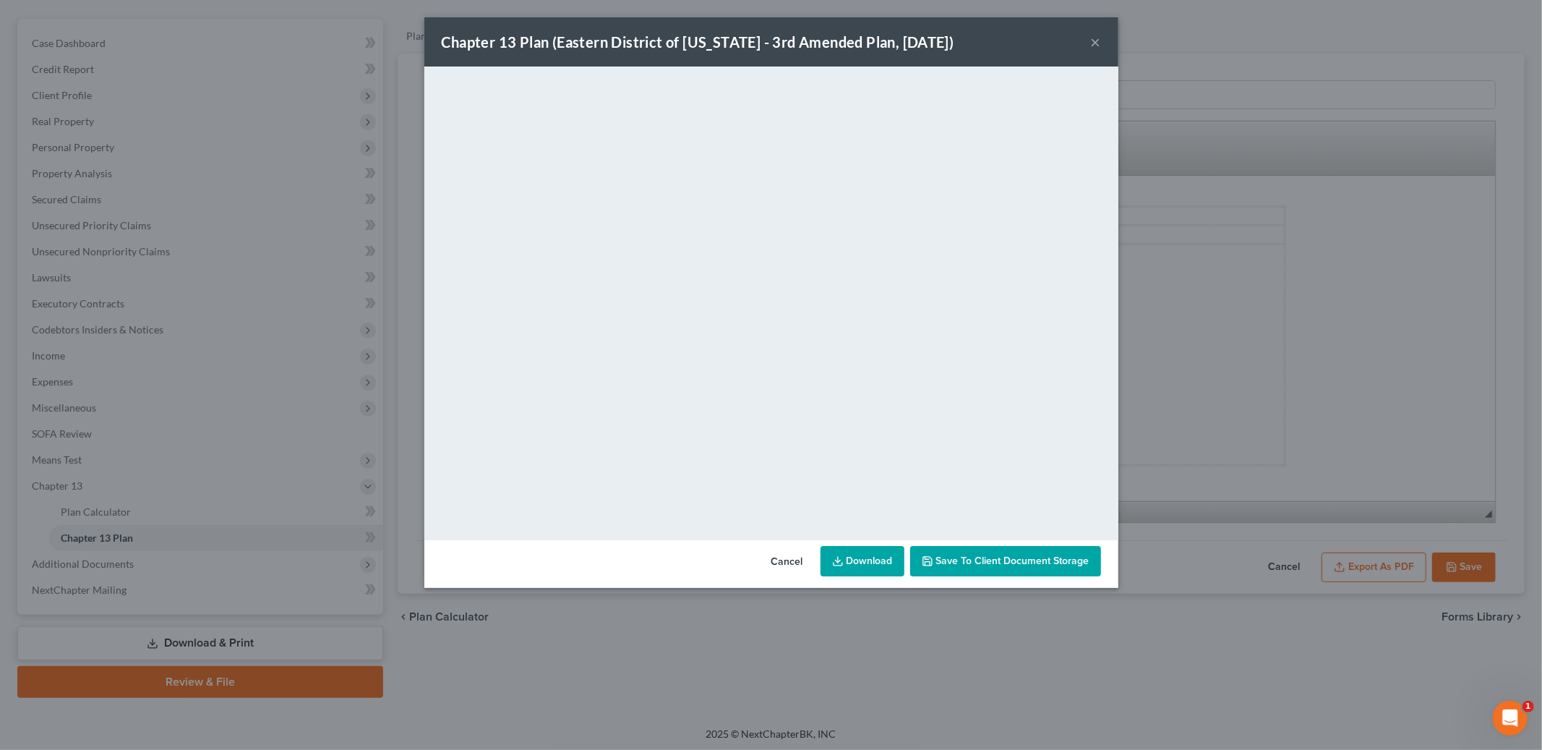
click at [1094, 45] on button "×" at bounding box center [1096, 41] width 10 height 17
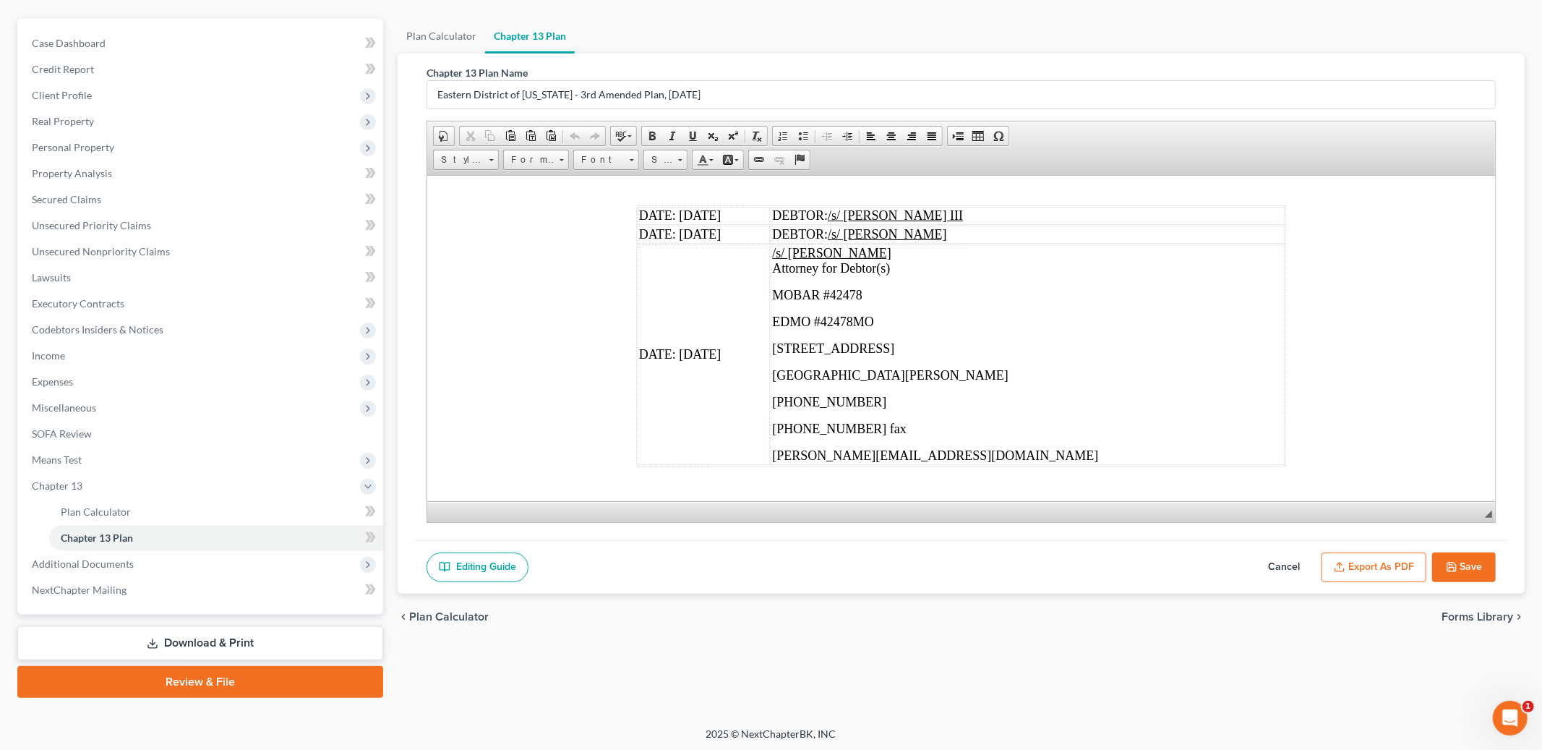
click at [1473, 561] on button "Save" at bounding box center [1464, 567] width 64 height 30
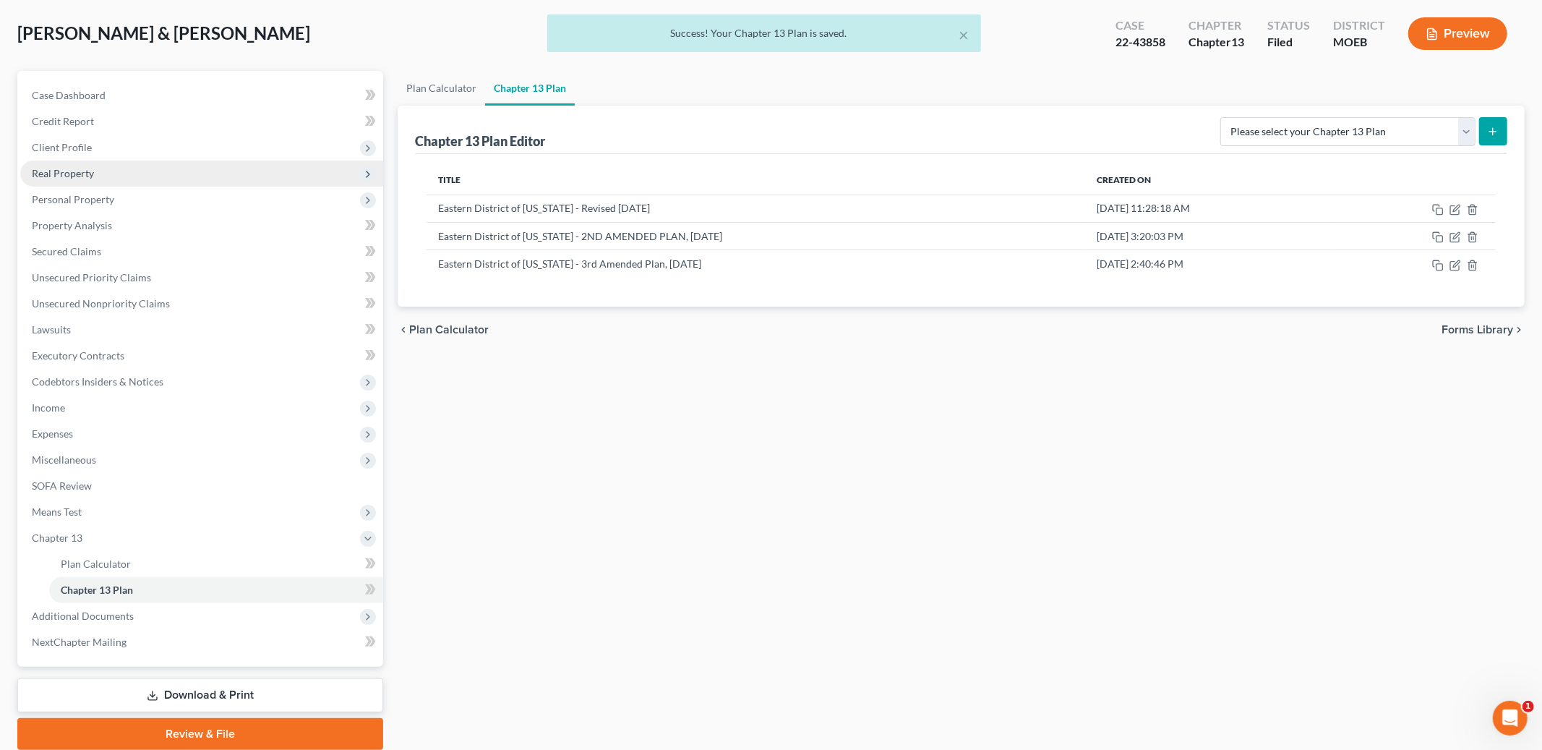
scroll to position [0, 0]
